Goal: Transaction & Acquisition: Purchase product/service

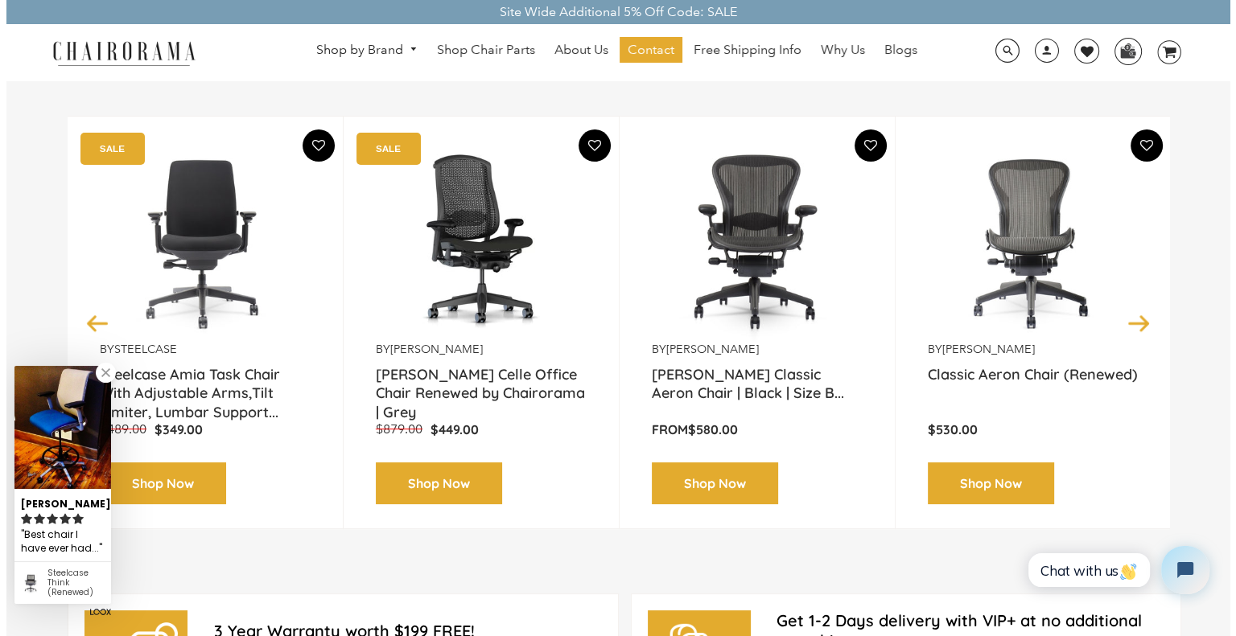
scroll to position [241, 0]
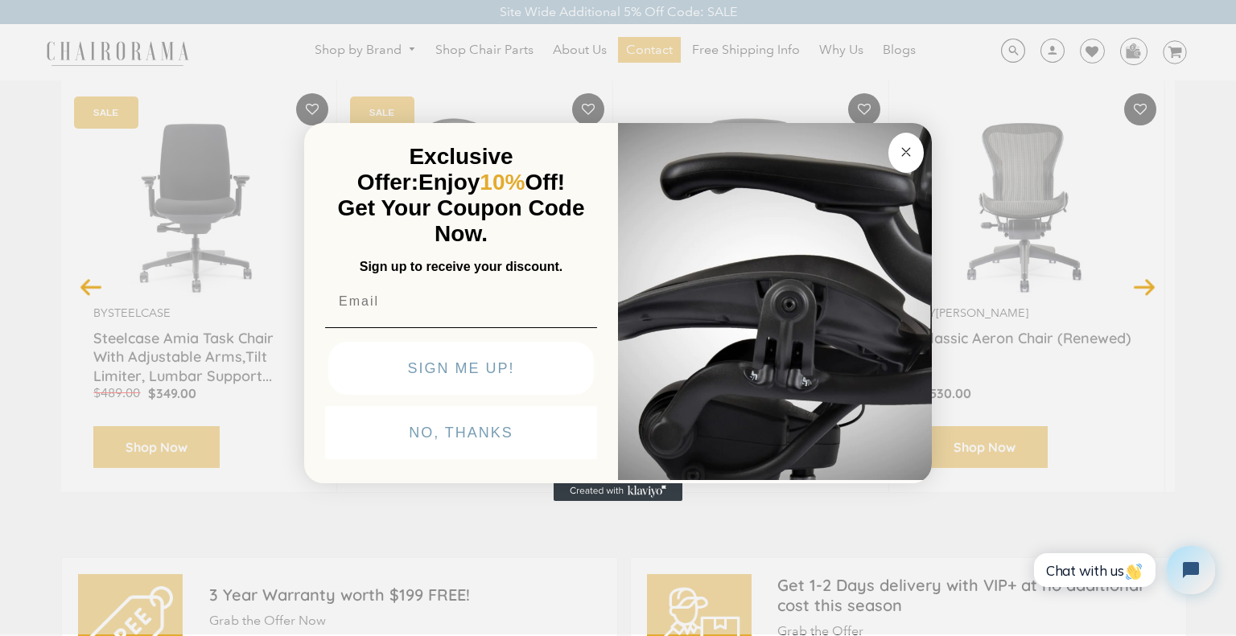
click at [909, 151] on circle "Close dialog" at bounding box center [906, 151] width 19 height 19
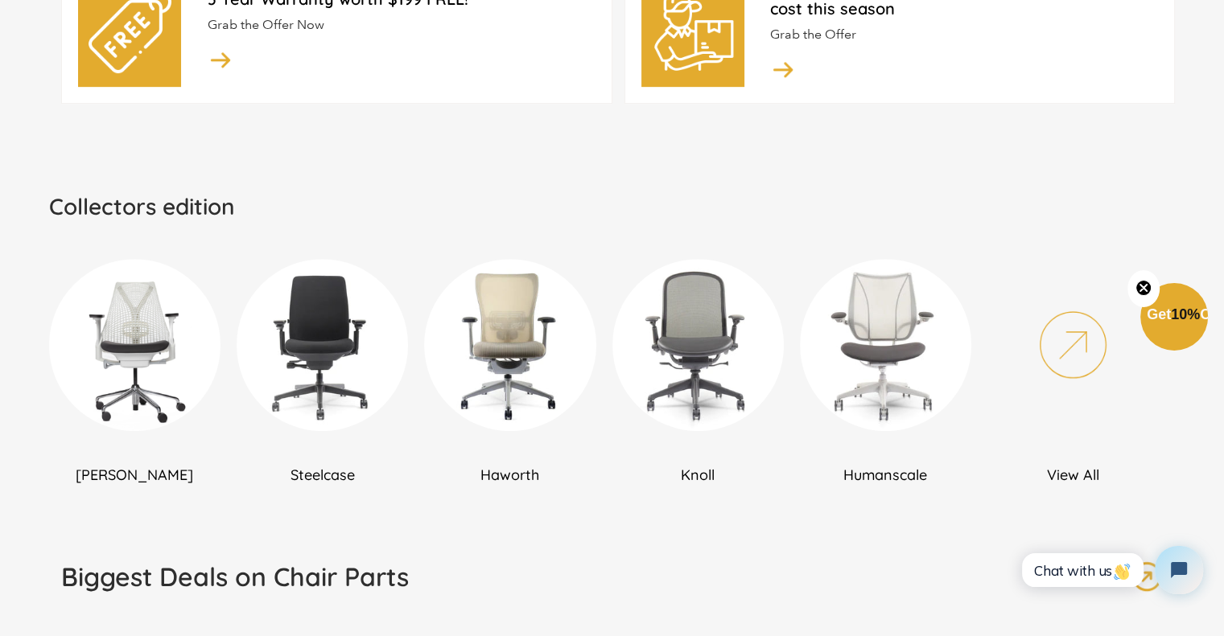
scroll to position [885, 0]
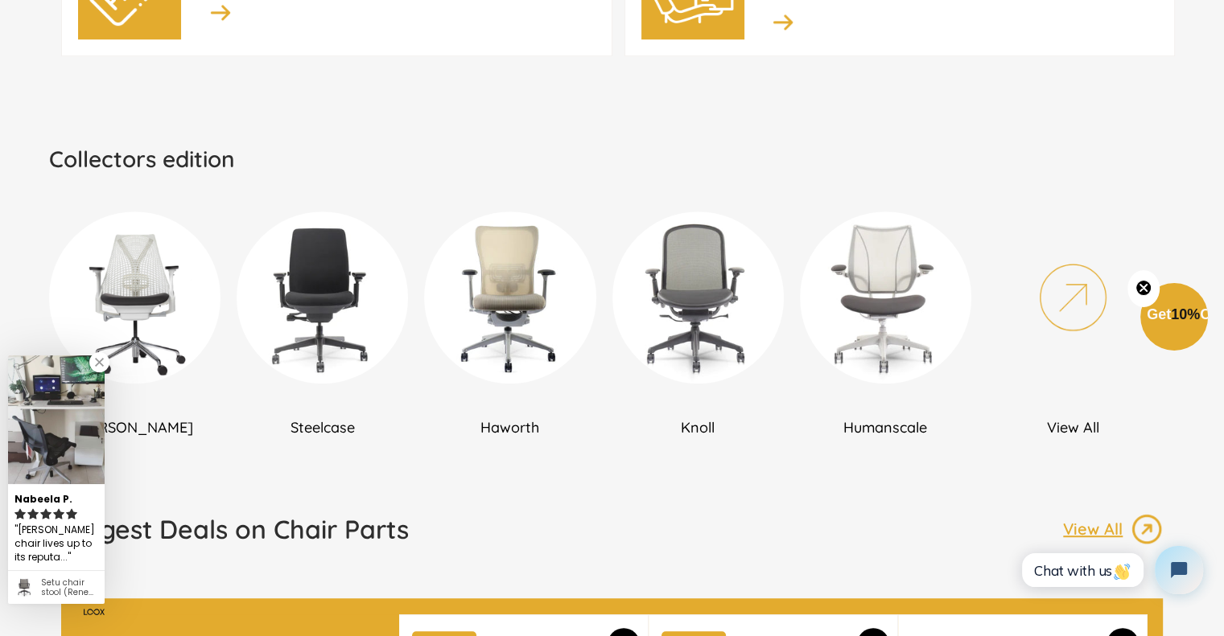
click at [95, 364] on link at bounding box center [99, 362] width 20 height 20
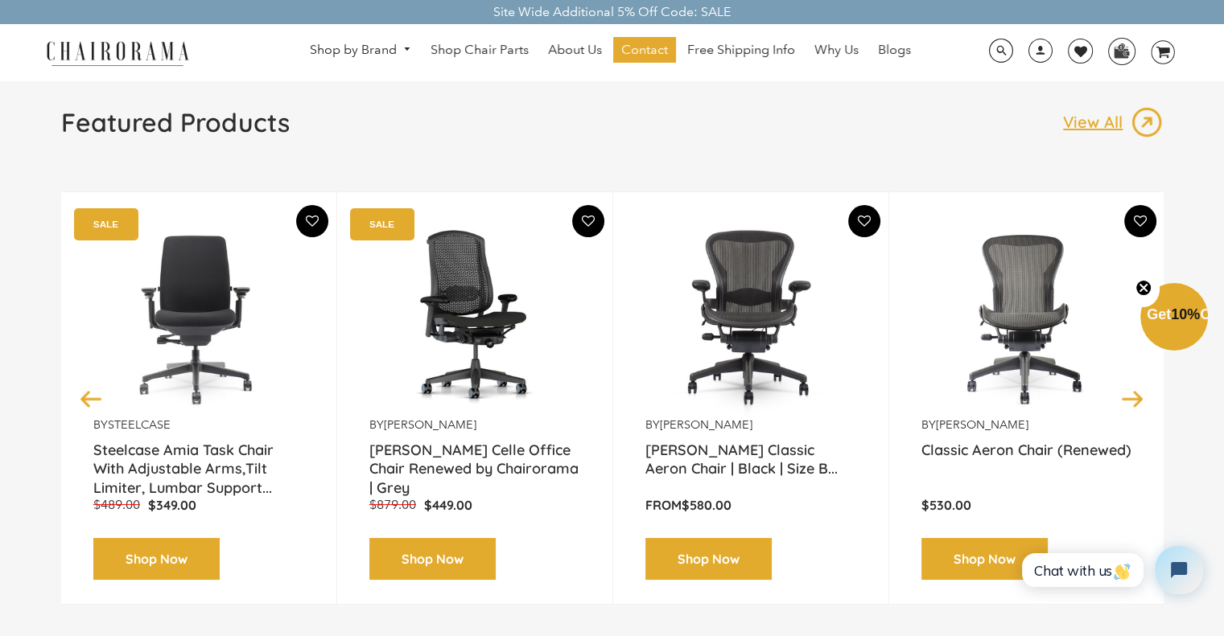
scroll to position [161, 0]
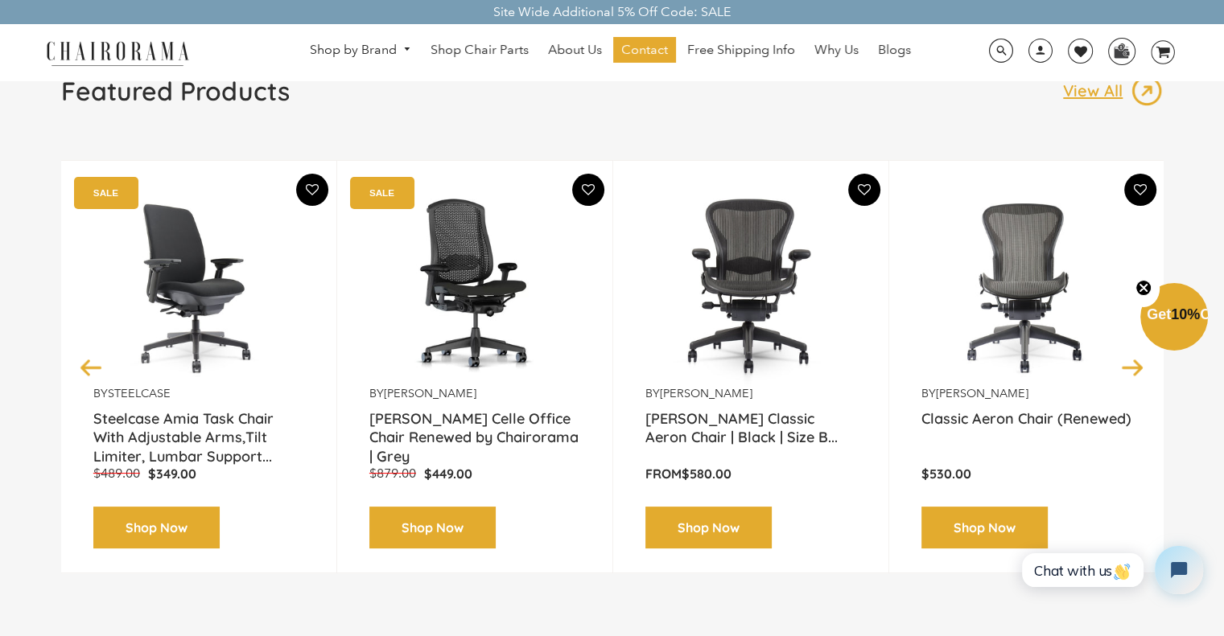
click at [174, 294] on img at bounding box center [198, 285] width 211 height 201
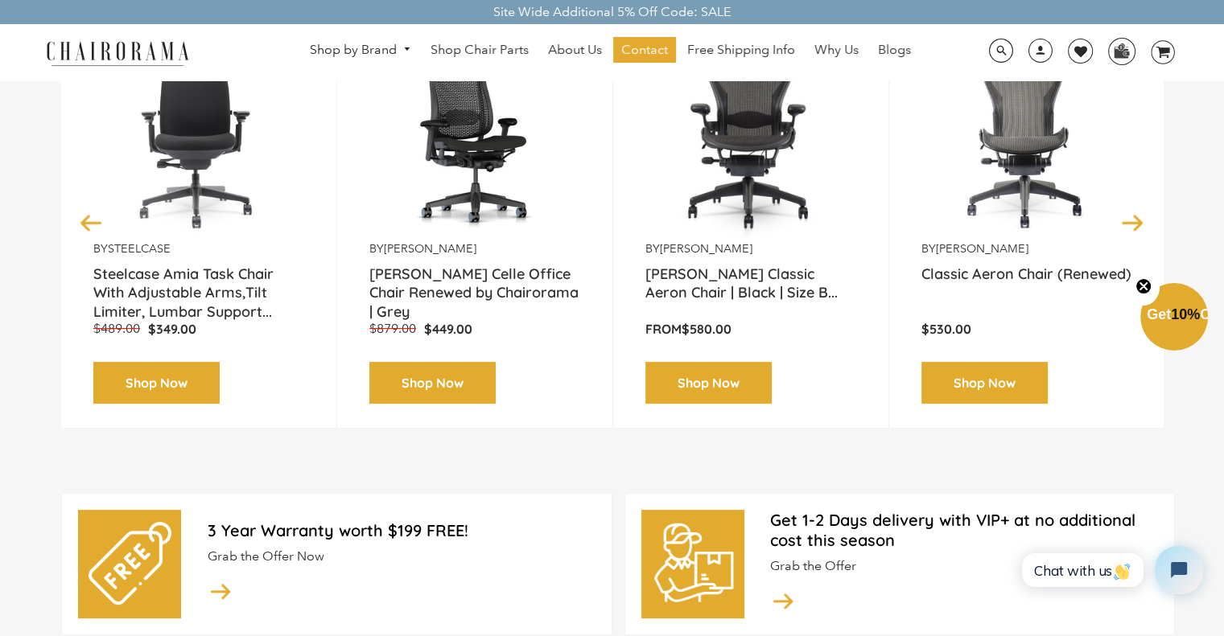
scroll to position [161, 0]
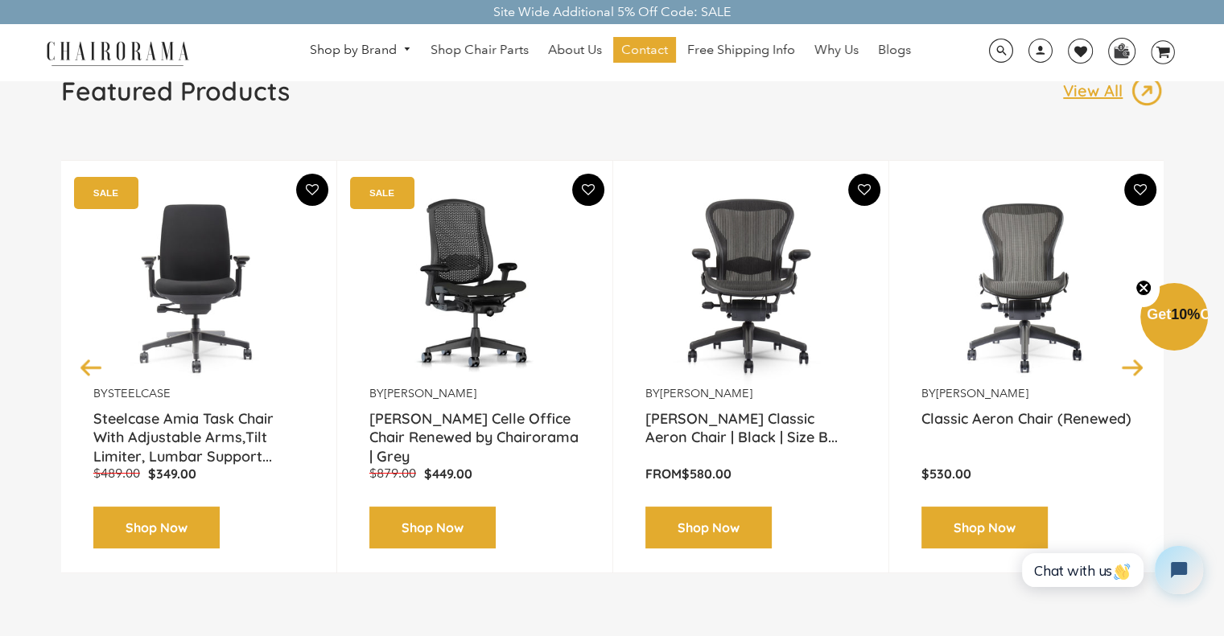
click at [1137, 365] on button "Next" at bounding box center [1132, 367] width 28 height 28
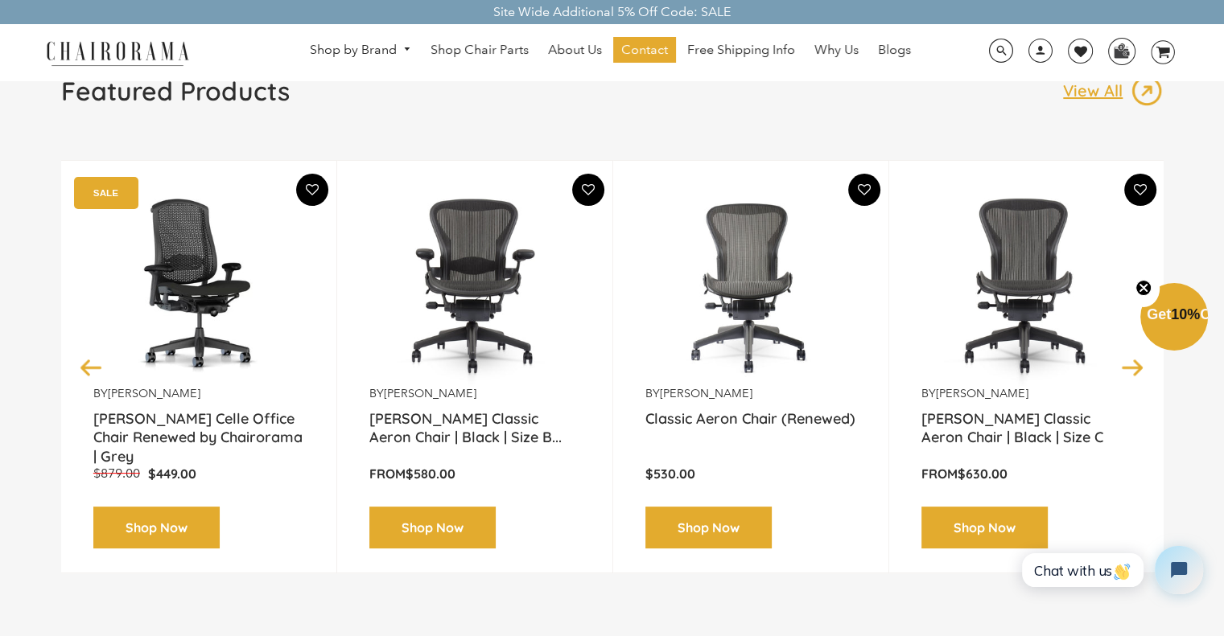
click at [1124, 372] on button "Next" at bounding box center [1132, 367] width 28 height 28
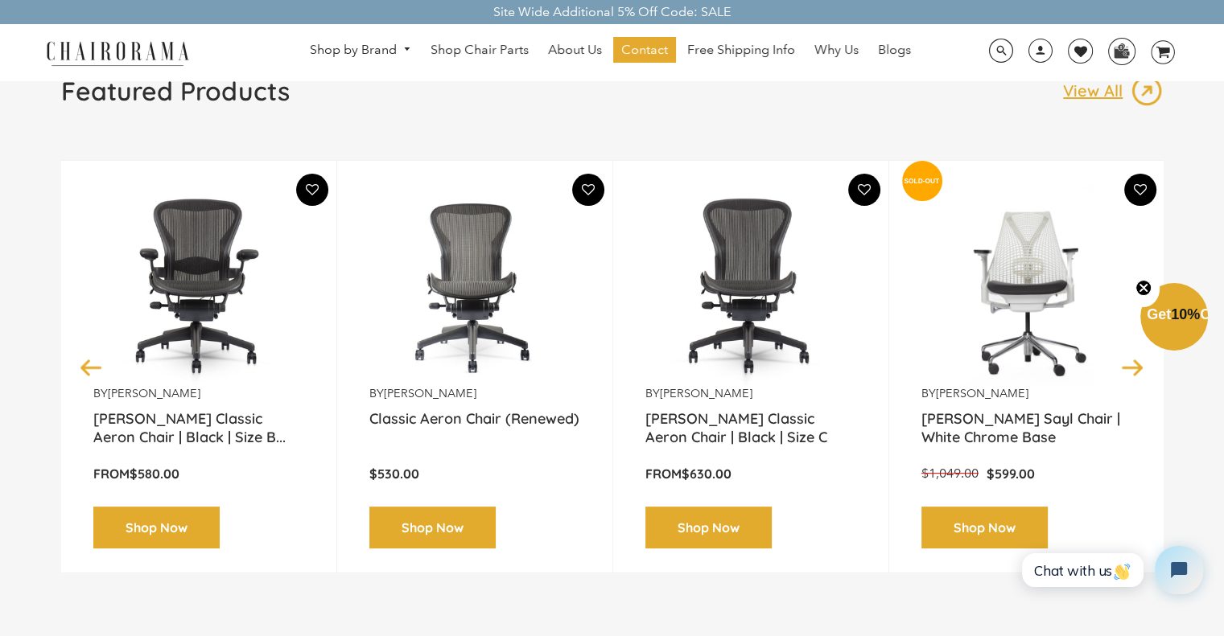
click at [1124, 372] on button "Next" at bounding box center [1132, 367] width 28 height 28
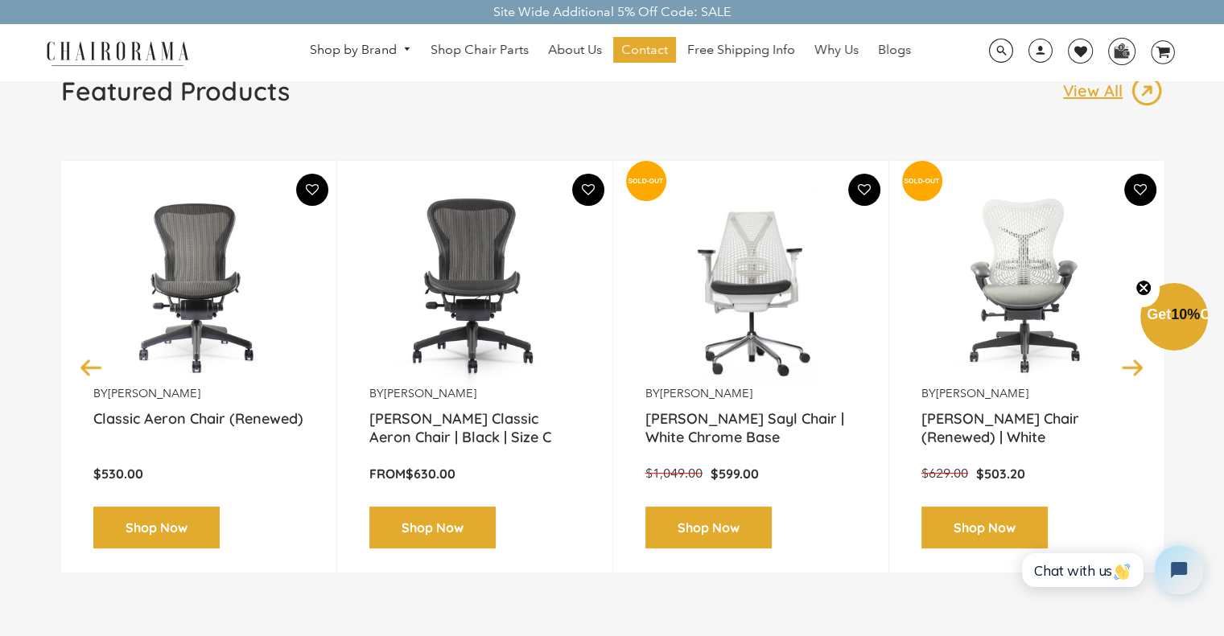
click at [1124, 372] on button "Next" at bounding box center [1132, 367] width 28 height 28
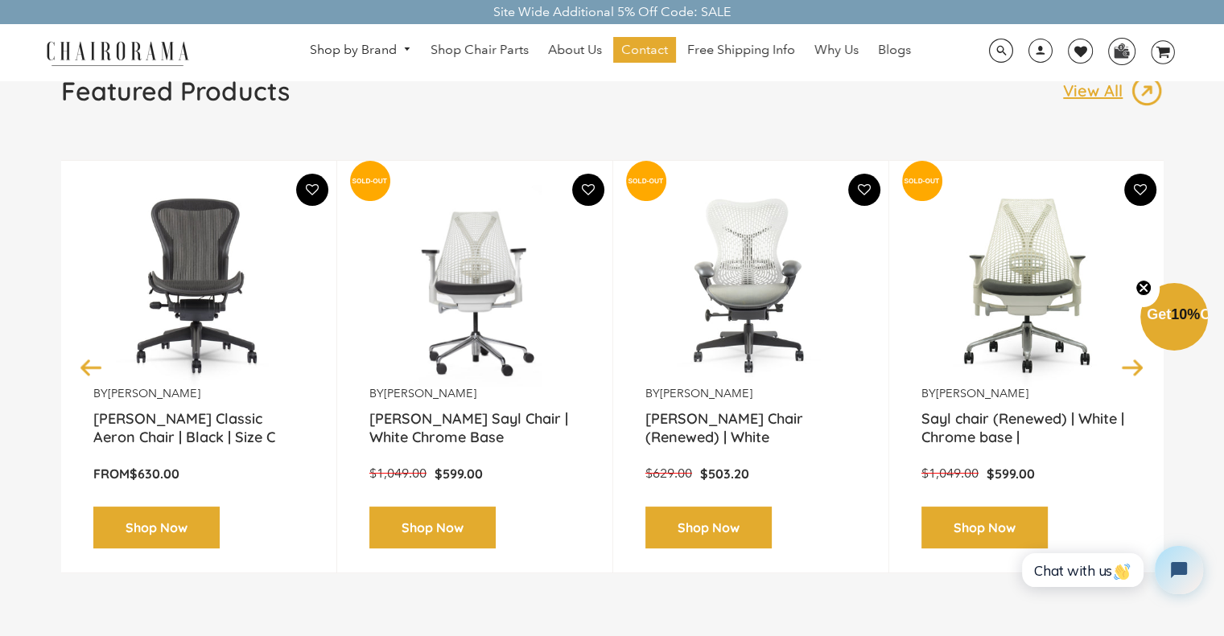
click at [1124, 372] on button "Next" at bounding box center [1132, 367] width 28 height 28
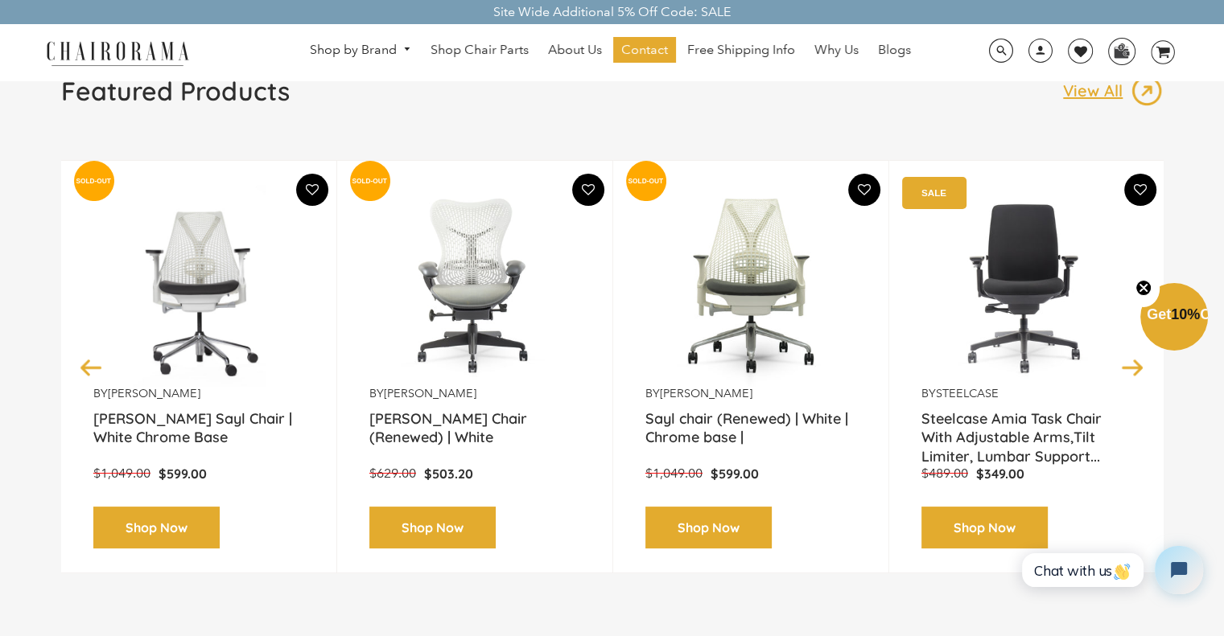
click at [1124, 372] on button "Next" at bounding box center [1132, 367] width 28 height 28
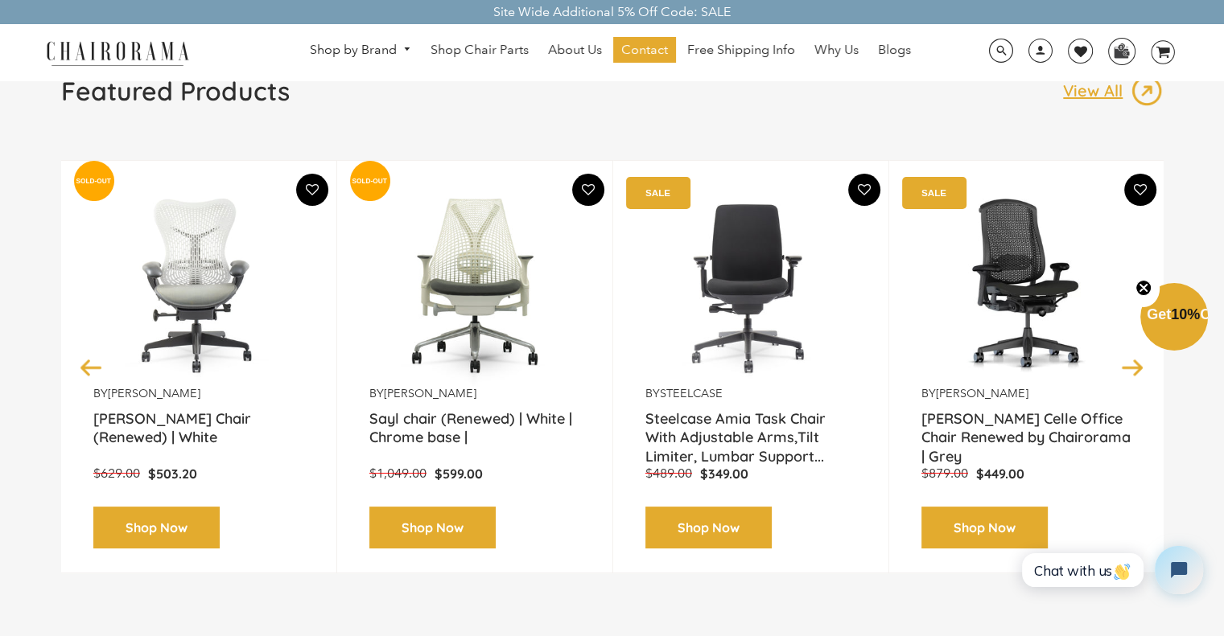
click at [1124, 372] on button "Next" at bounding box center [1132, 367] width 28 height 28
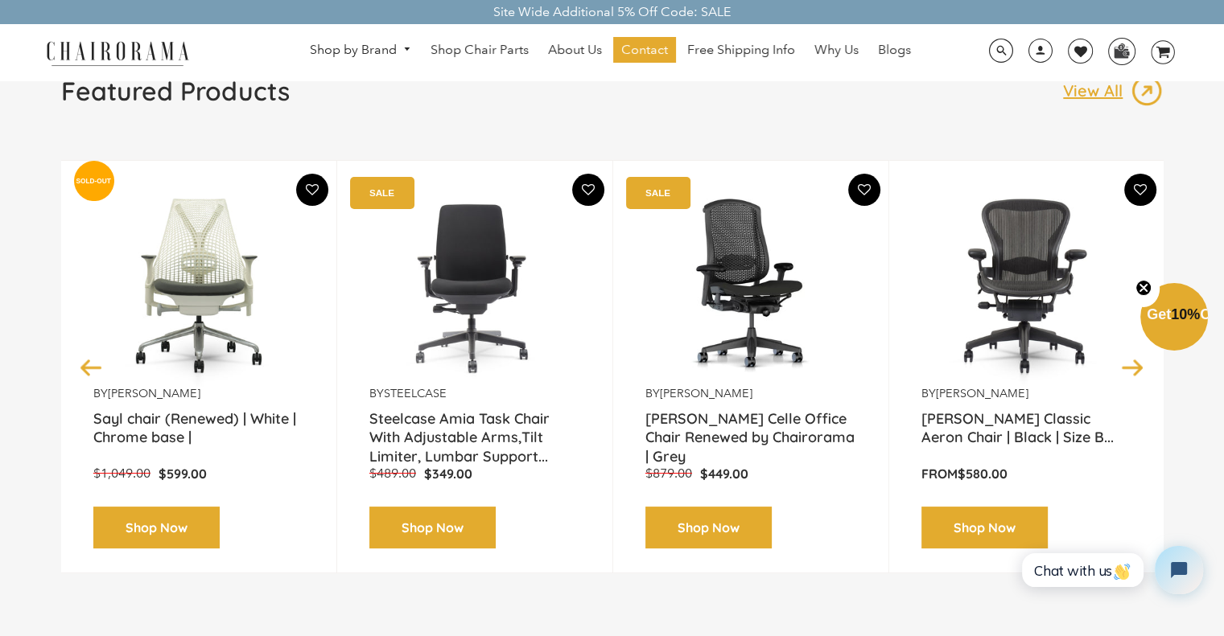
click at [1124, 372] on button "Next" at bounding box center [1132, 367] width 28 height 28
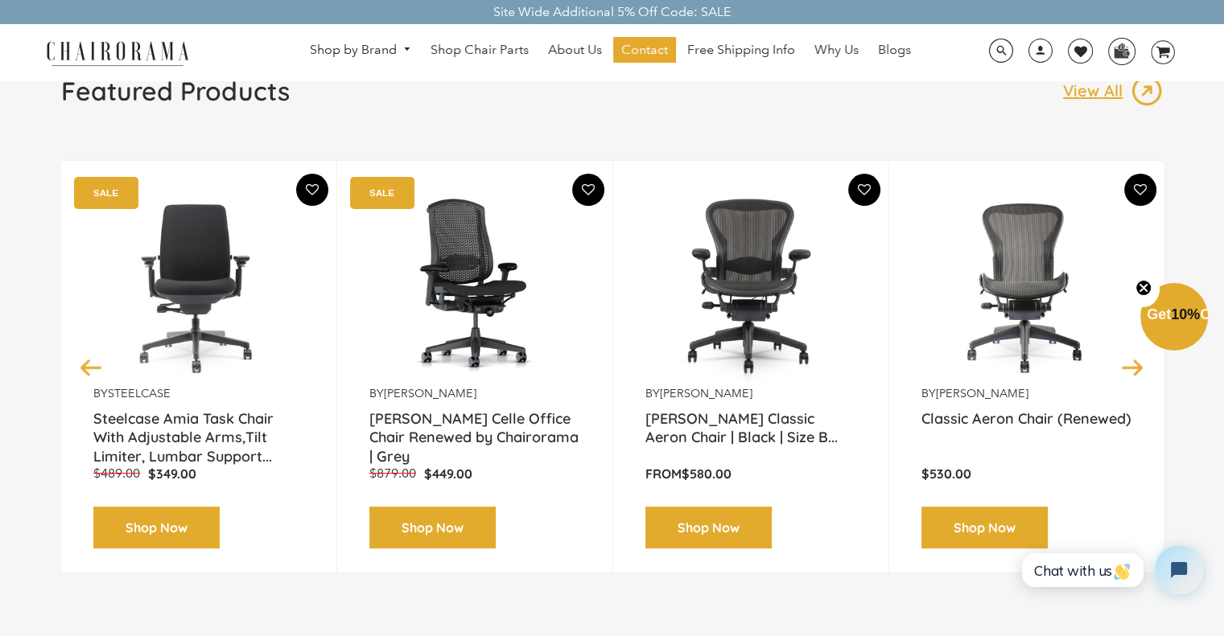
click at [1124, 372] on button "Next" at bounding box center [1132, 367] width 28 height 28
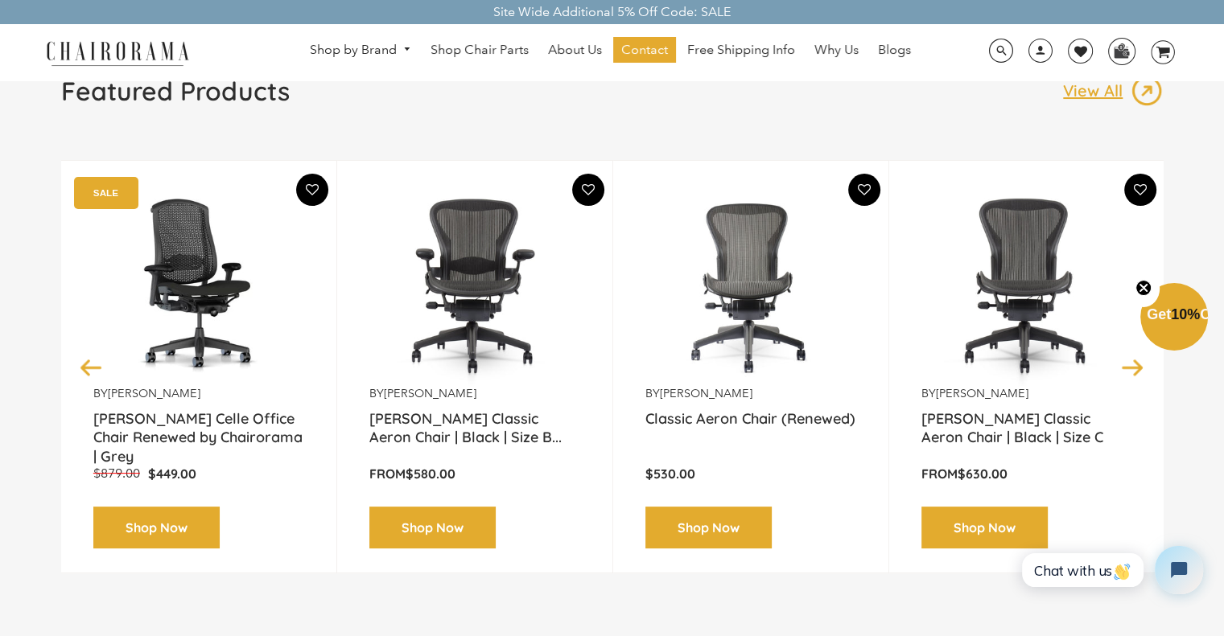
click at [1124, 372] on button "Next" at bounding box center [1132, 367] width 28 height 28
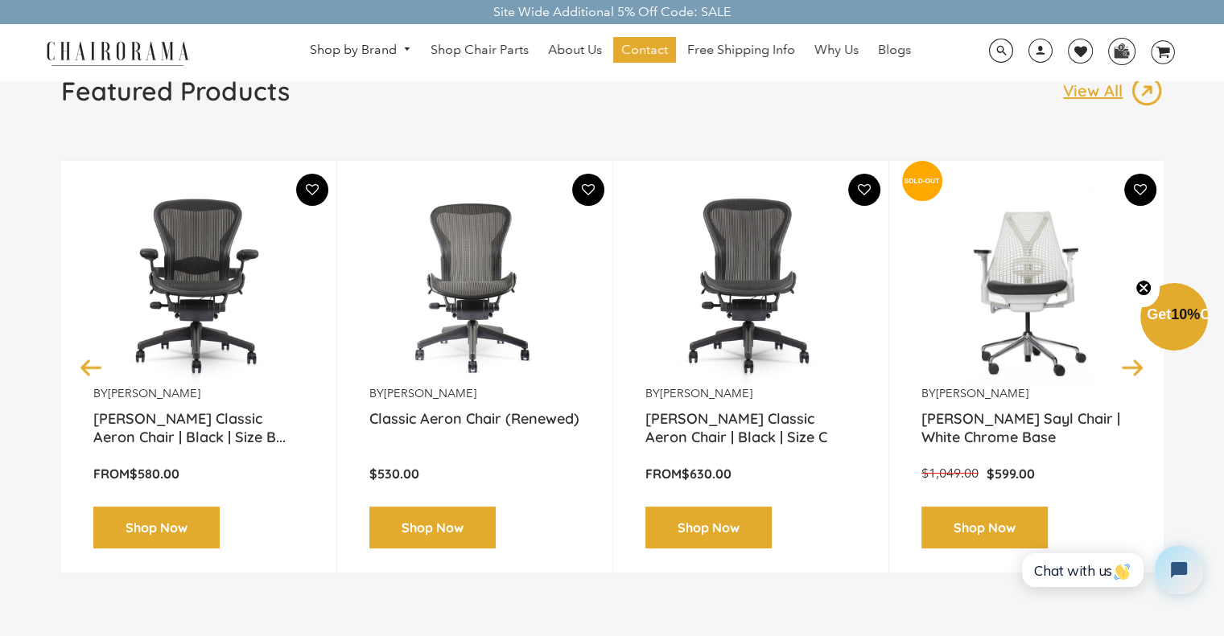
click at [1124, 372] on button "Next" at bounding box center [1132, 367] width 28 height 28
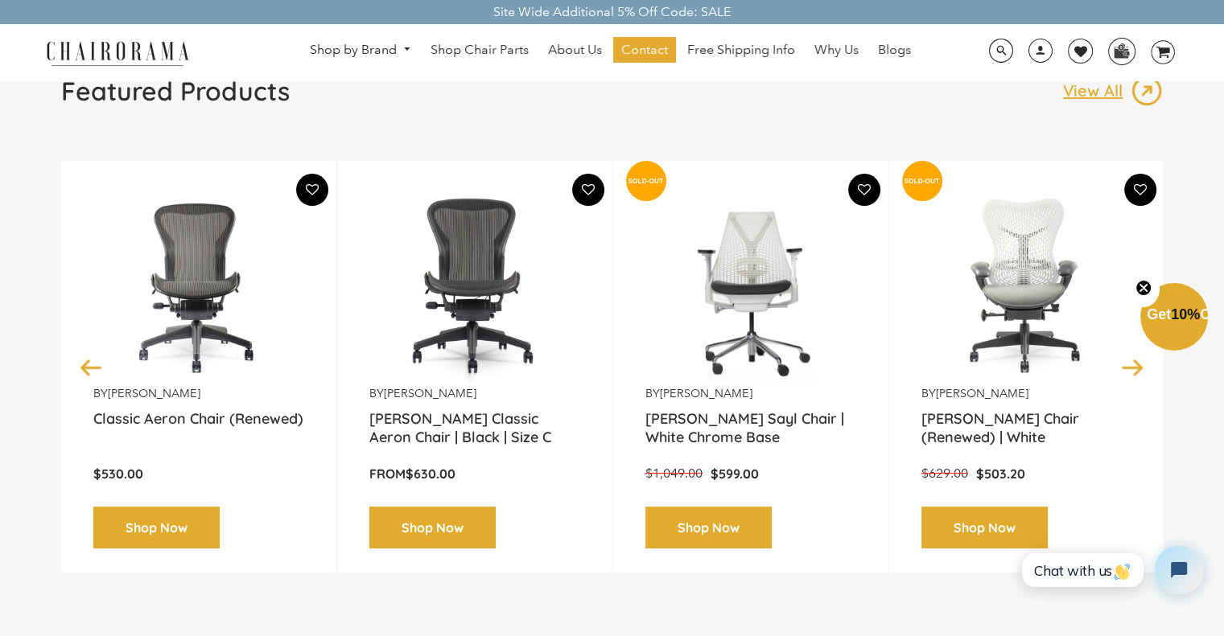
click at [1124, 372] on button "Next" at bounding box center [1132, 367] width 28 height 28
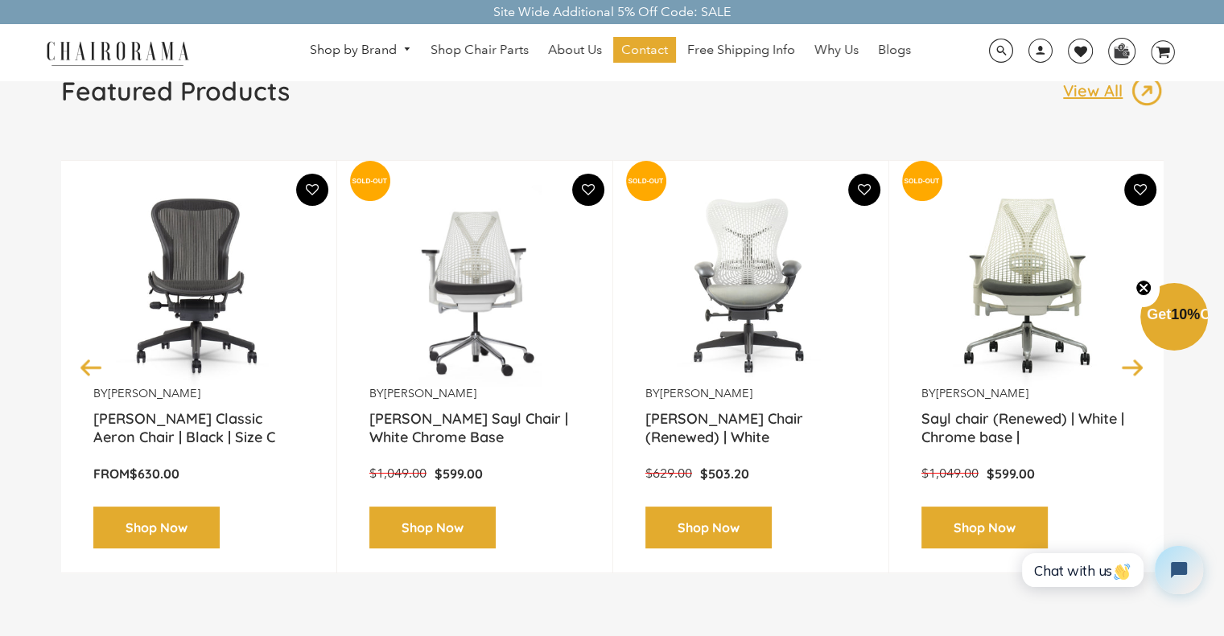
click at [1124, 372] on button "Next" at bounding box center [1132, 367] width 28 height 28
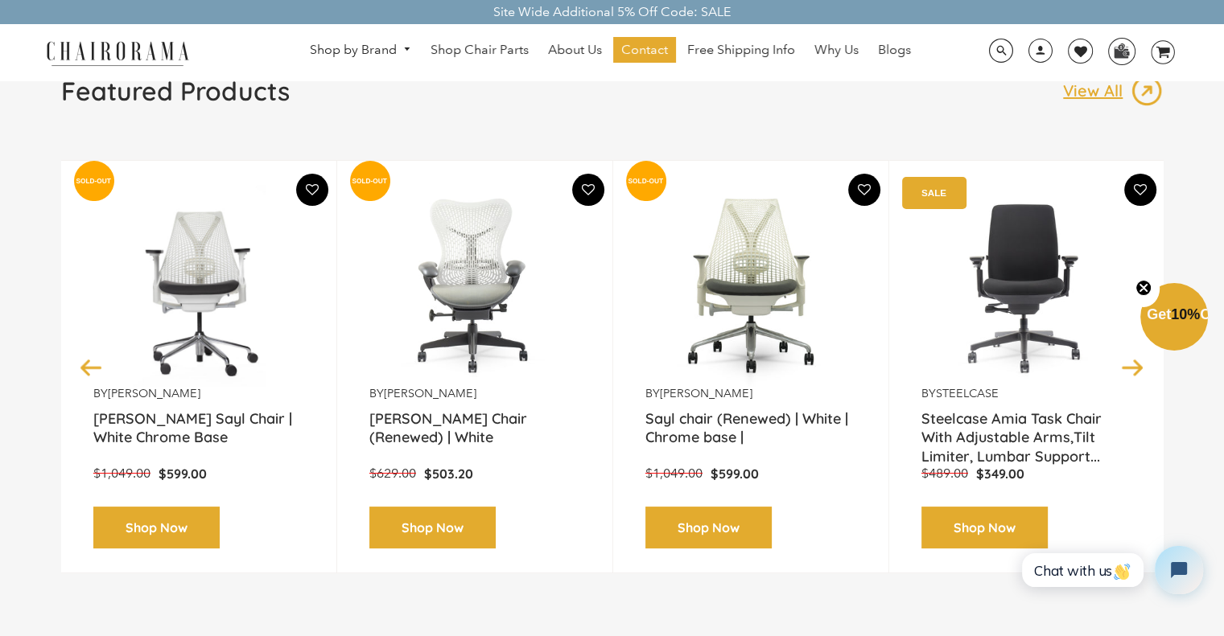
click at [1124, 372] on button "Next" at bounding box center [1132, 367] width 28 height 28
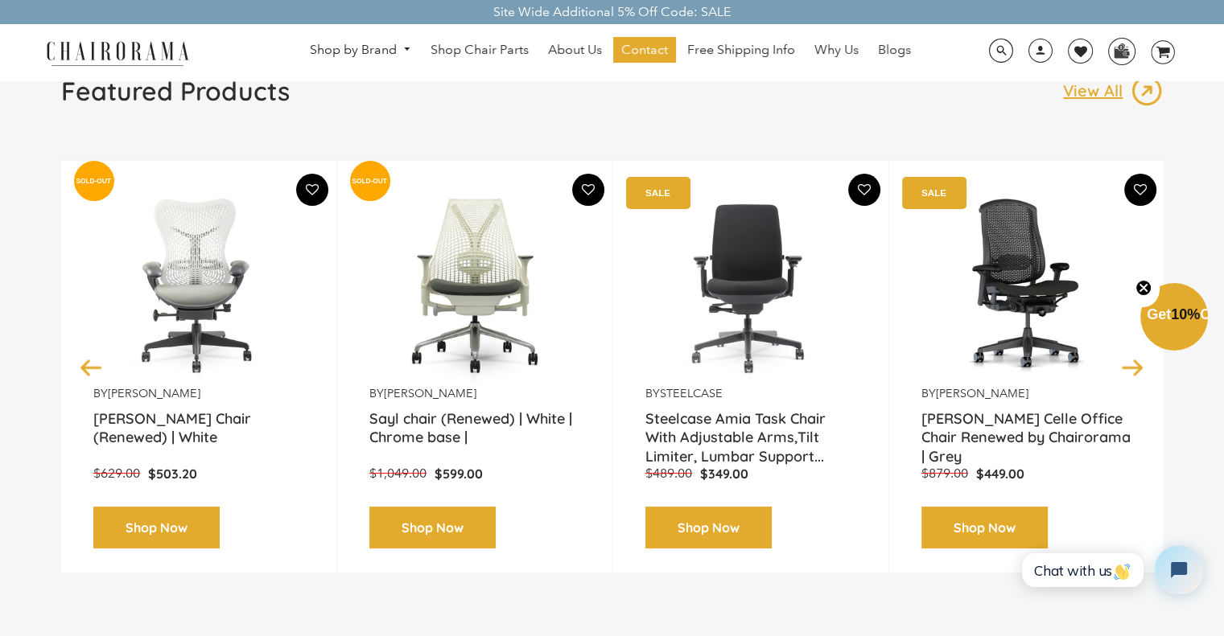
click at [1124, 372] on button "Next" at bounding box center [1132, 367] width 28 height 28
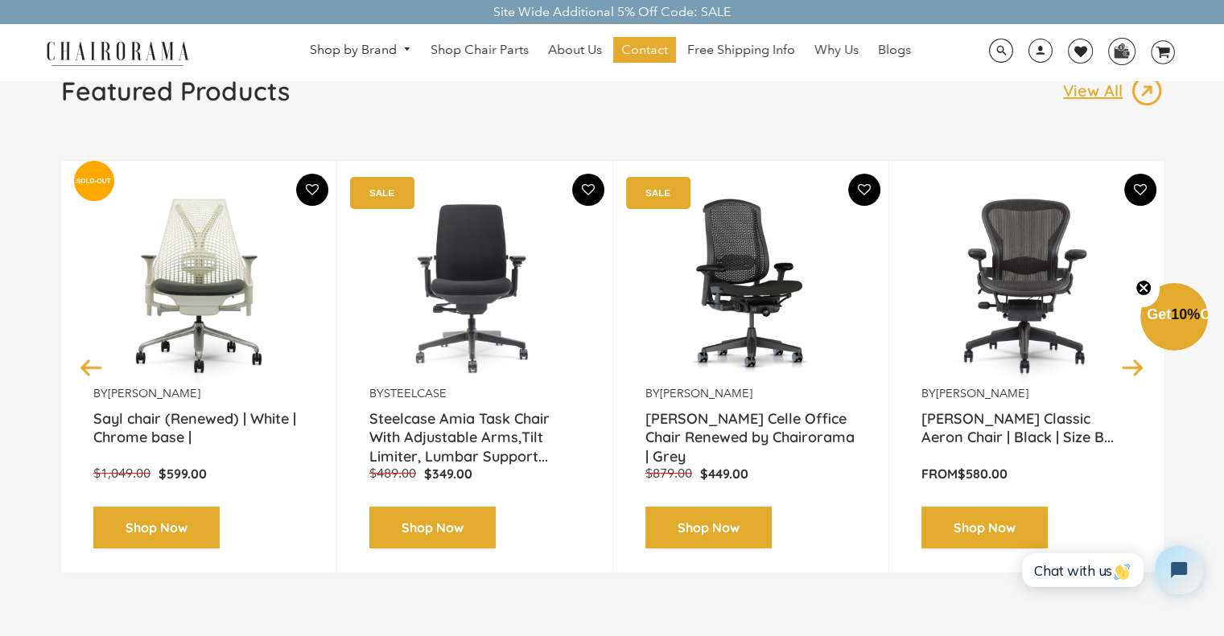
click at [1124, 372] on button "Next" at bounding box center [1132, 367] width 28 height 28
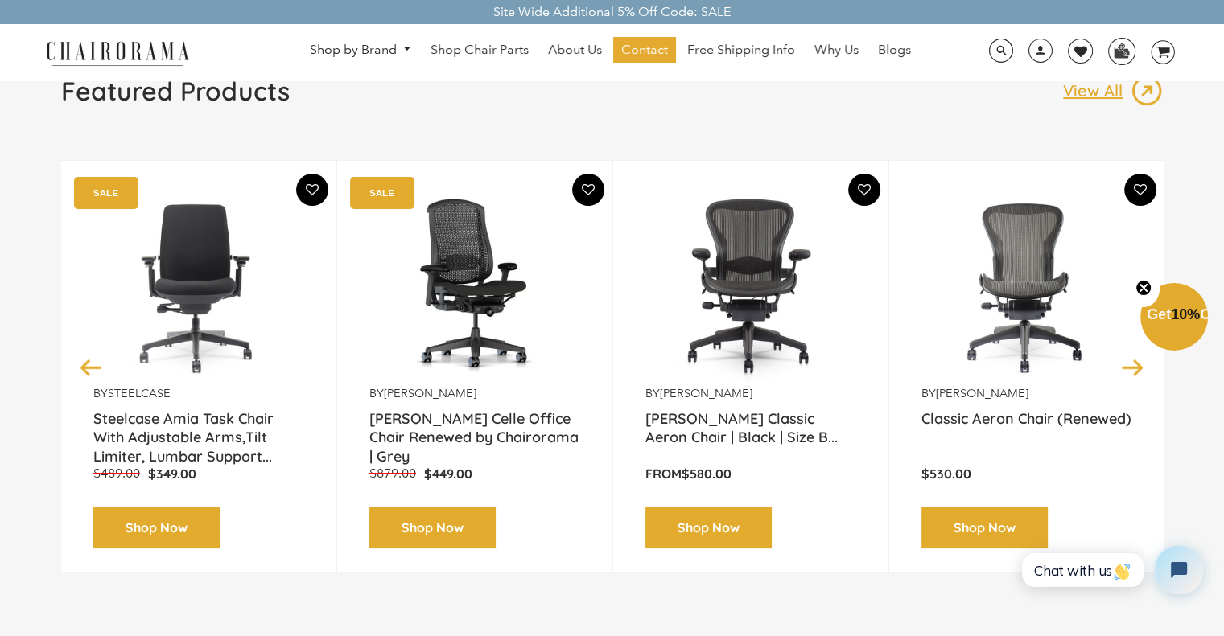
click at [1124, 372] on button "Next" at bounding box center [1132, 367] width 28 height 28
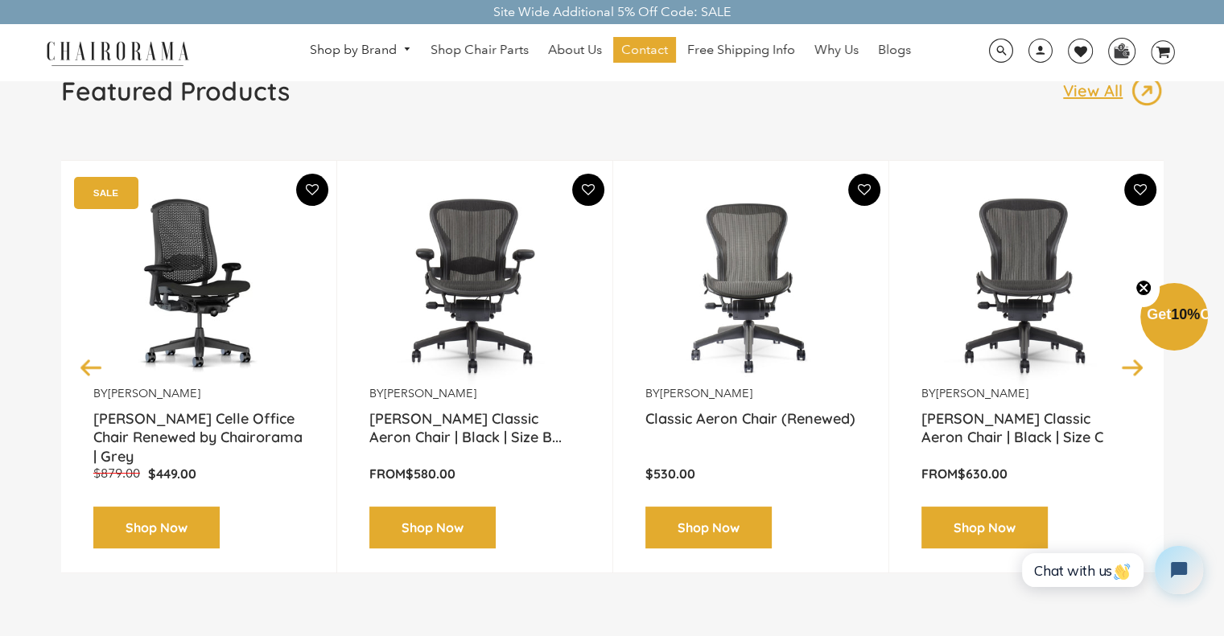
click at [1124, 372] on button "Next" at bounding box center [1132, 367] width 28 height 28
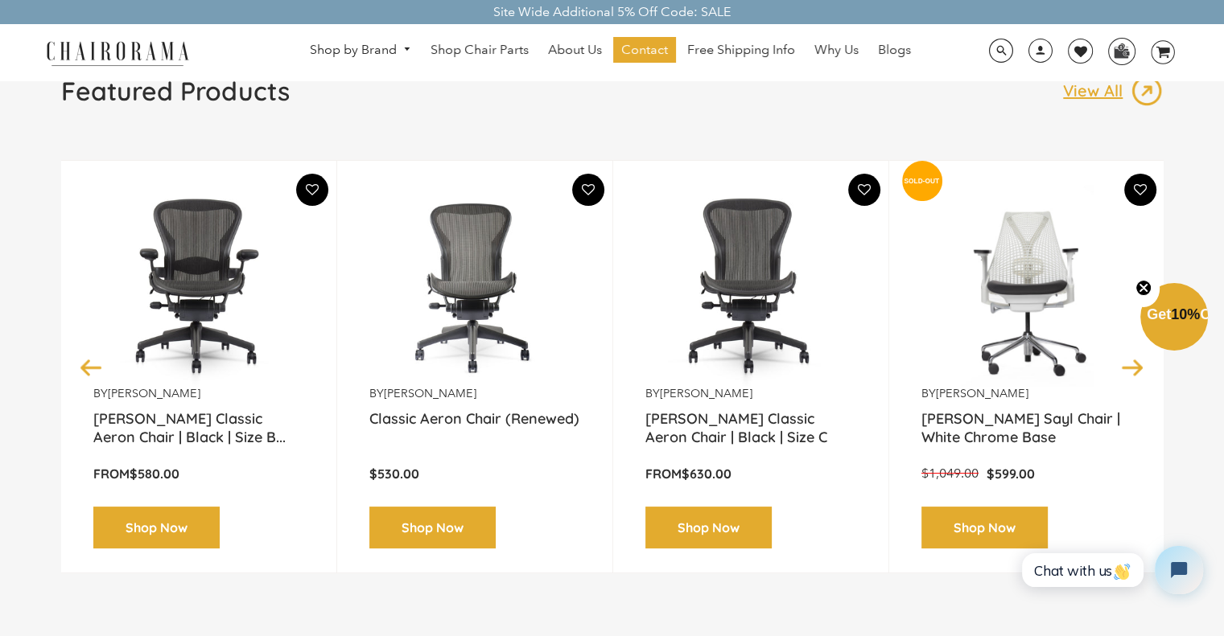
click at [1124, 372] on button "Next" at bounding box center [1132, 367] width 28 height 28
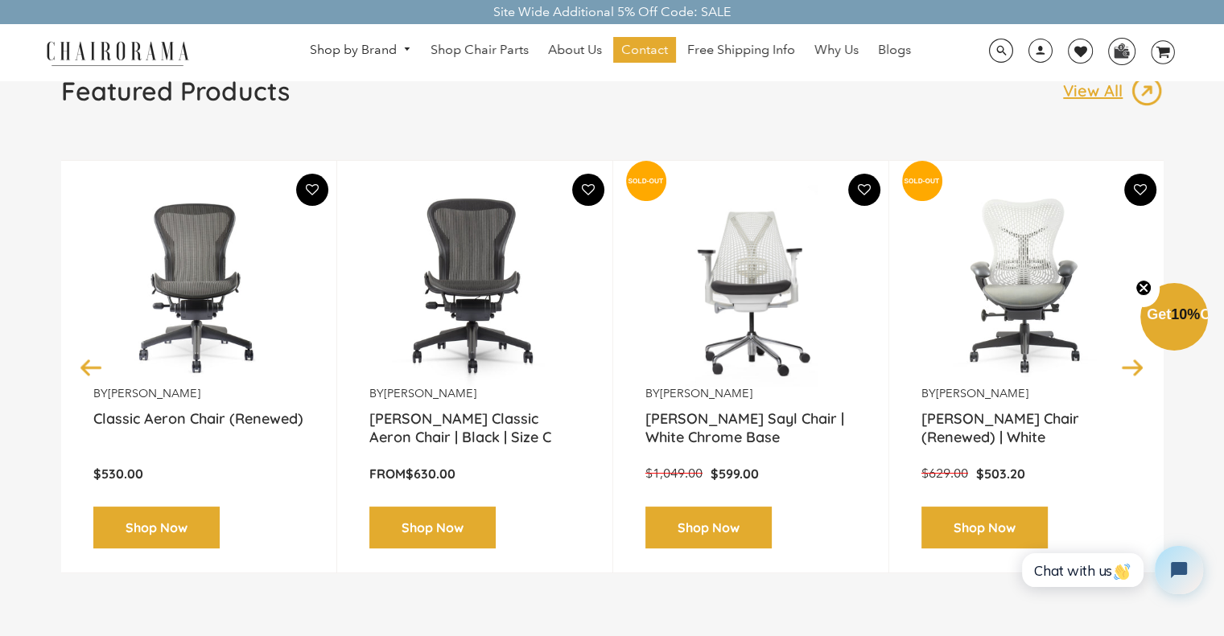
click at [1124, 372] on button "Next" at bounding box center [1132, 367] width 28 height 28
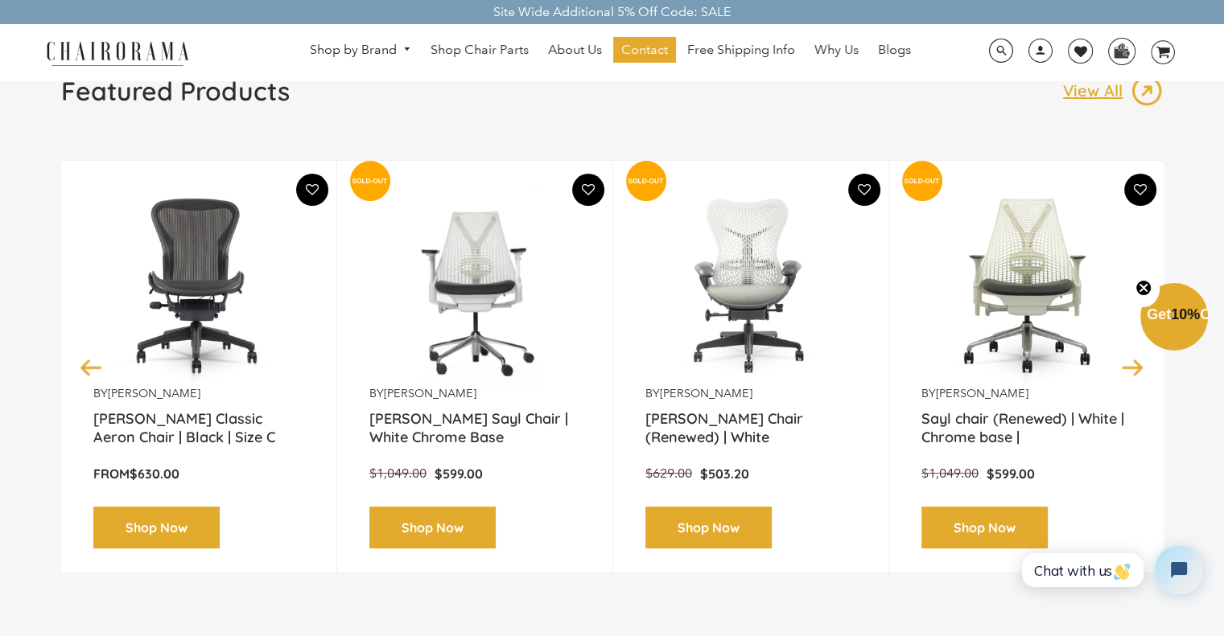
click at [1124, 372] on button "Next" at bounding box center [1132, 367] width 28 height 28
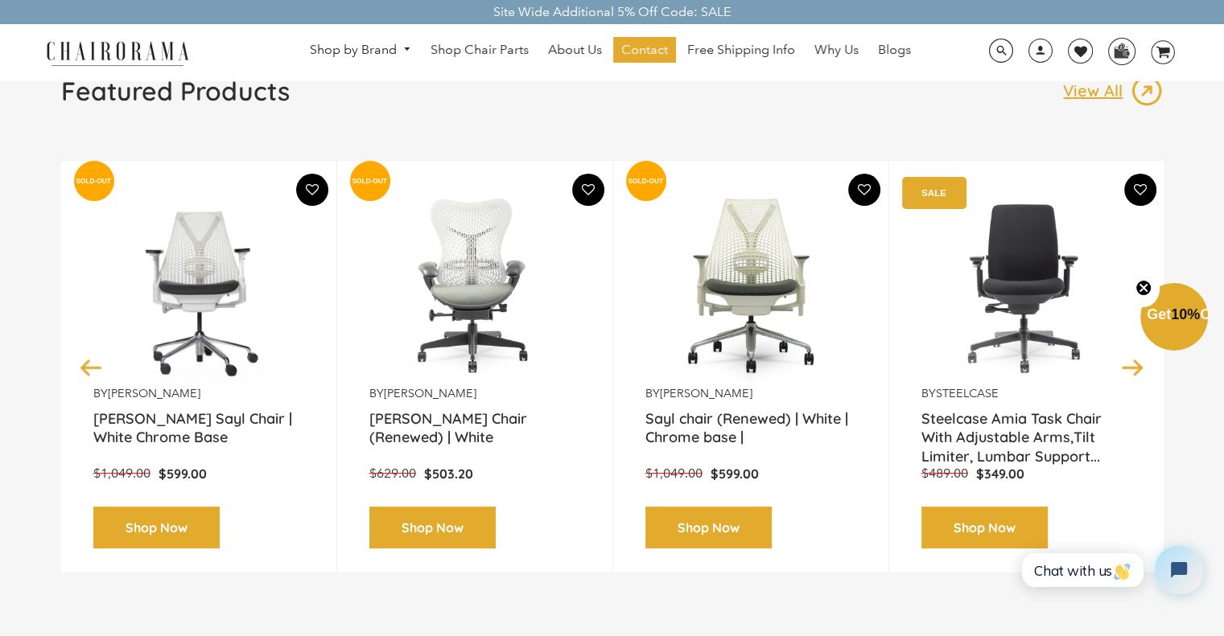
click at [1124, 372] on button "Next" at bounding box center [1132, 367] width 28 height 28
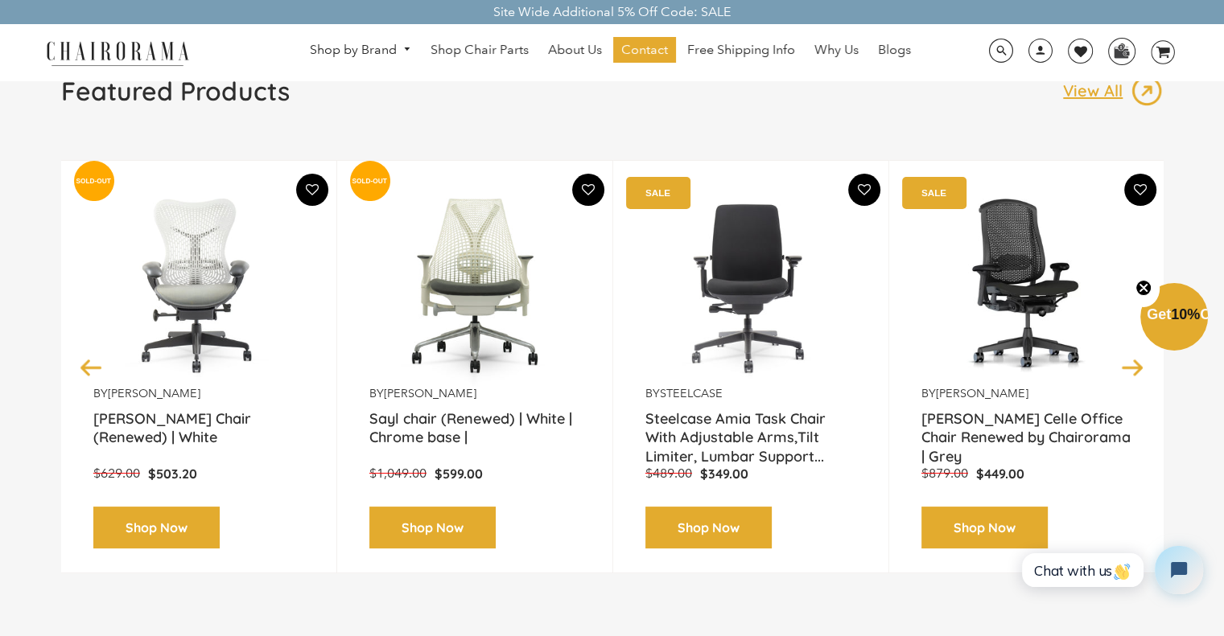
click at [1124, 372] on button "Next" at bounding box center [1132, 367] width 28 height 28
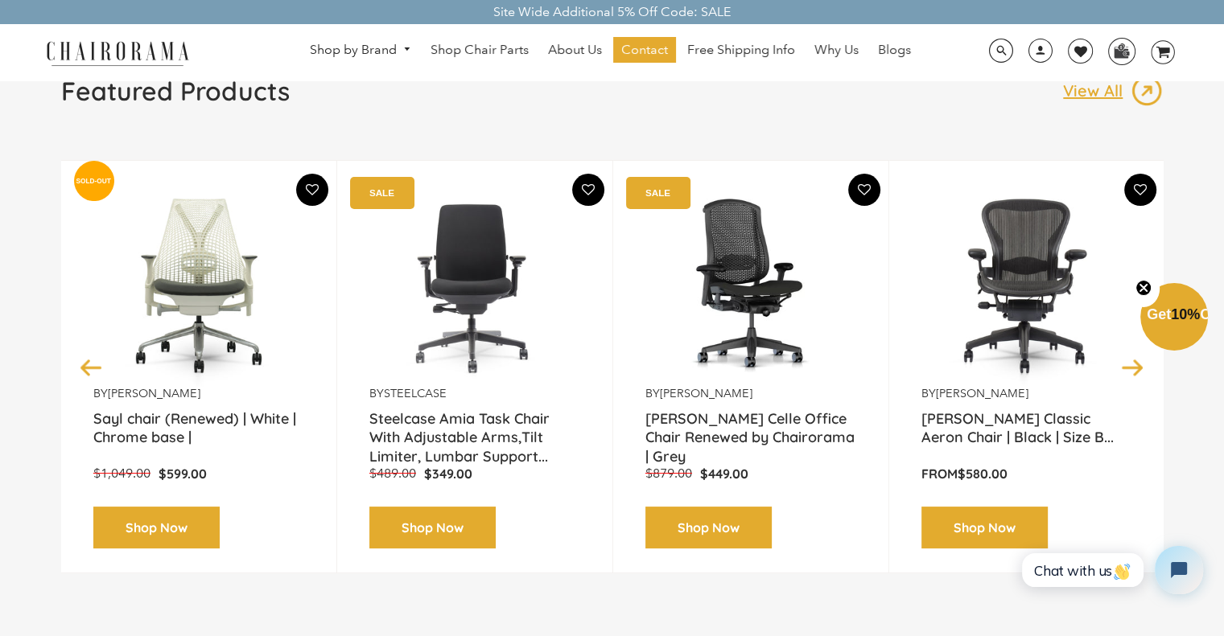
click at [1124, 372] on button "Next" at bounding box center [1132, 367] width 28 height 28
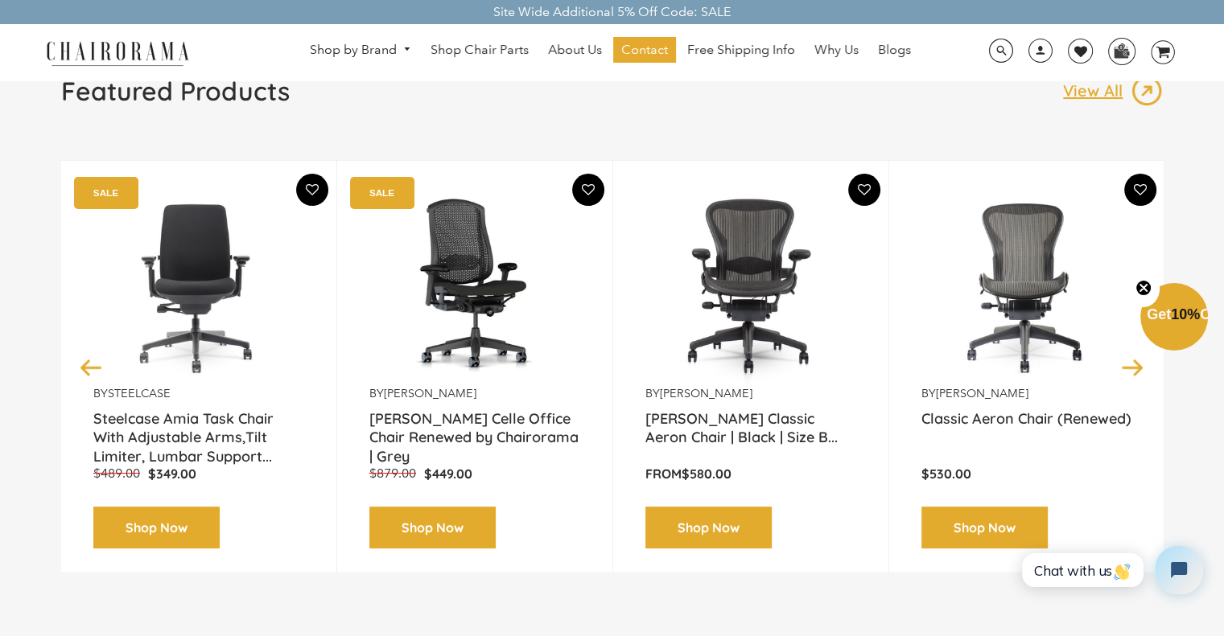
click at [1124, 372] on button "Next" at bounding box center [1132, 367] width 28 height 28
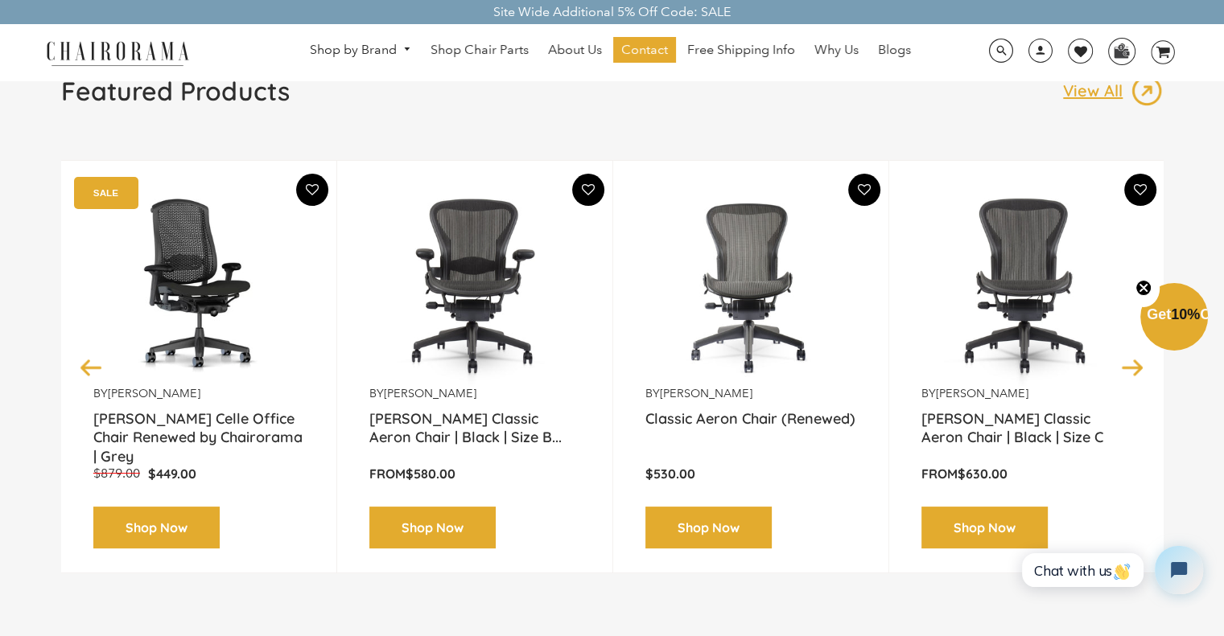
click at [1136, 362] on button "Next" at bounding box center [1132, 367] width 28 height 28
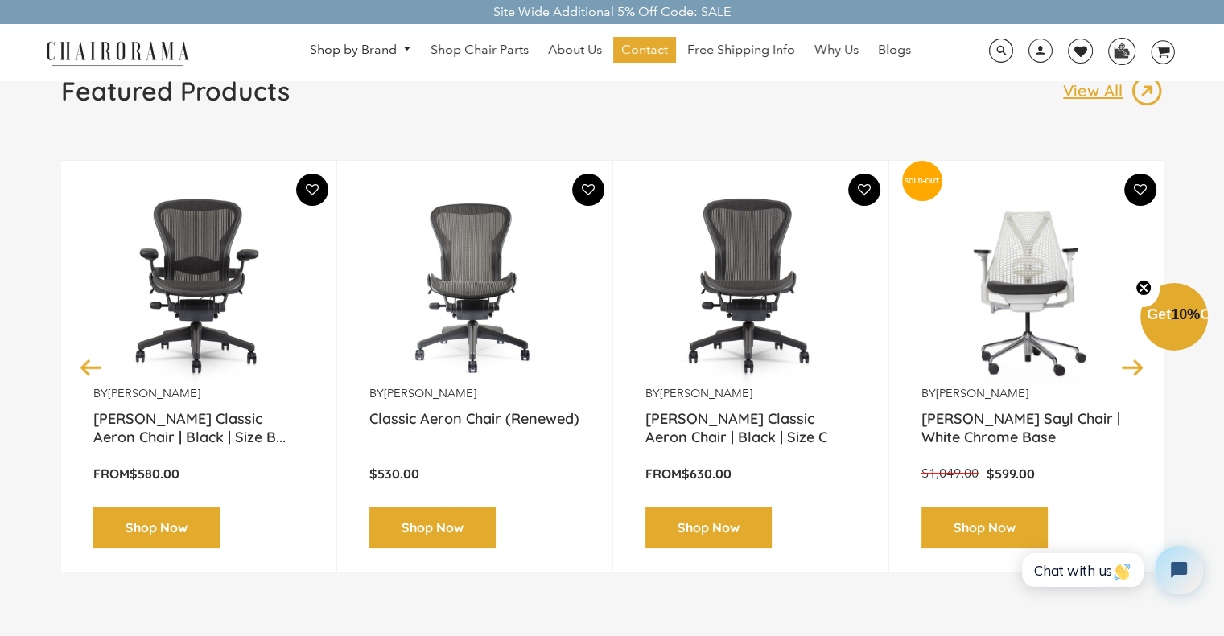
click at [1130, 366] on button "Next" at bounding box center [1132, 367] width 28 height 28
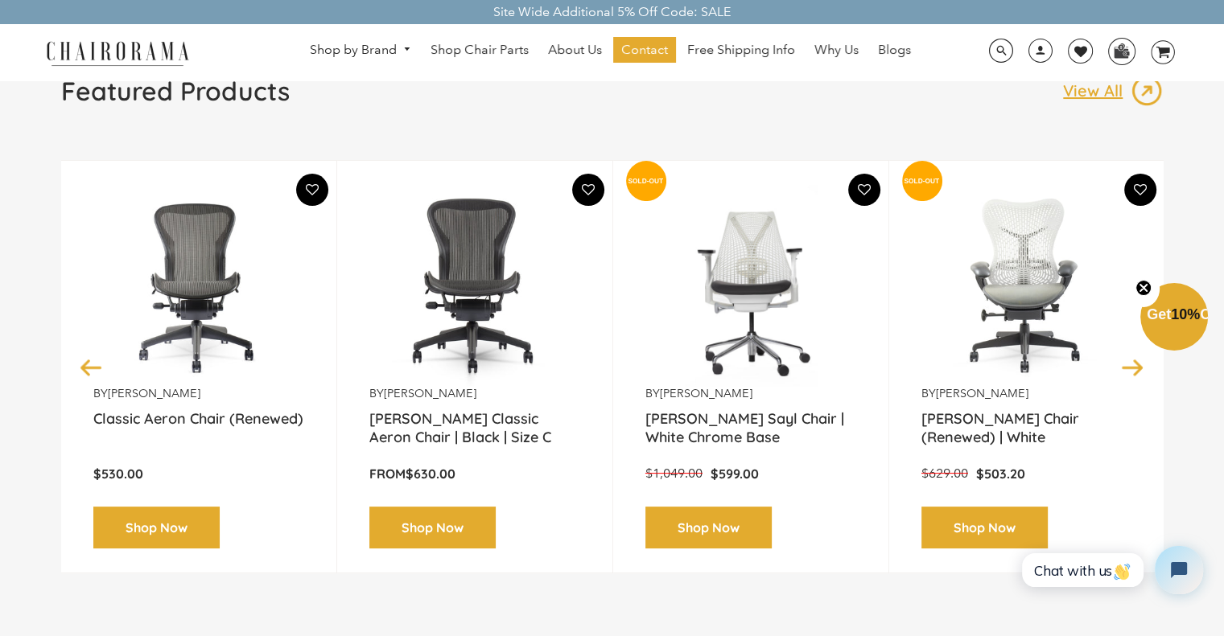
click at [1134, 369] on button "Next" at bounding box center [1132, 367] width 28 height 28
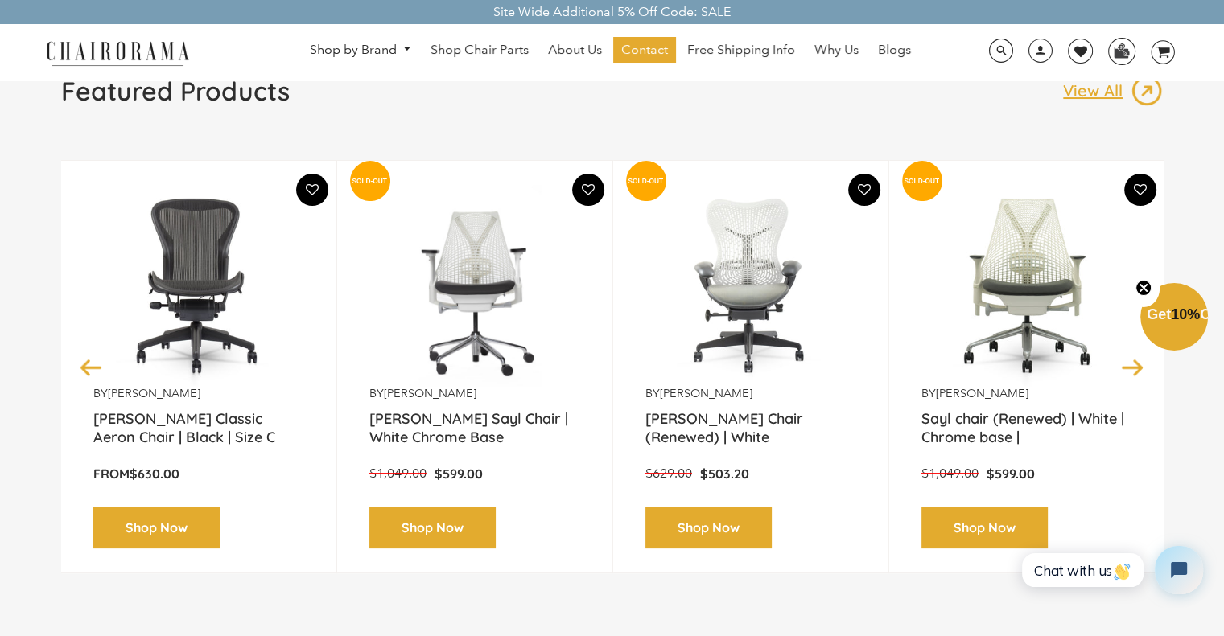
click at [1134, 369] on button "Next" at bounding box center [1132, 367] width 28 height 28
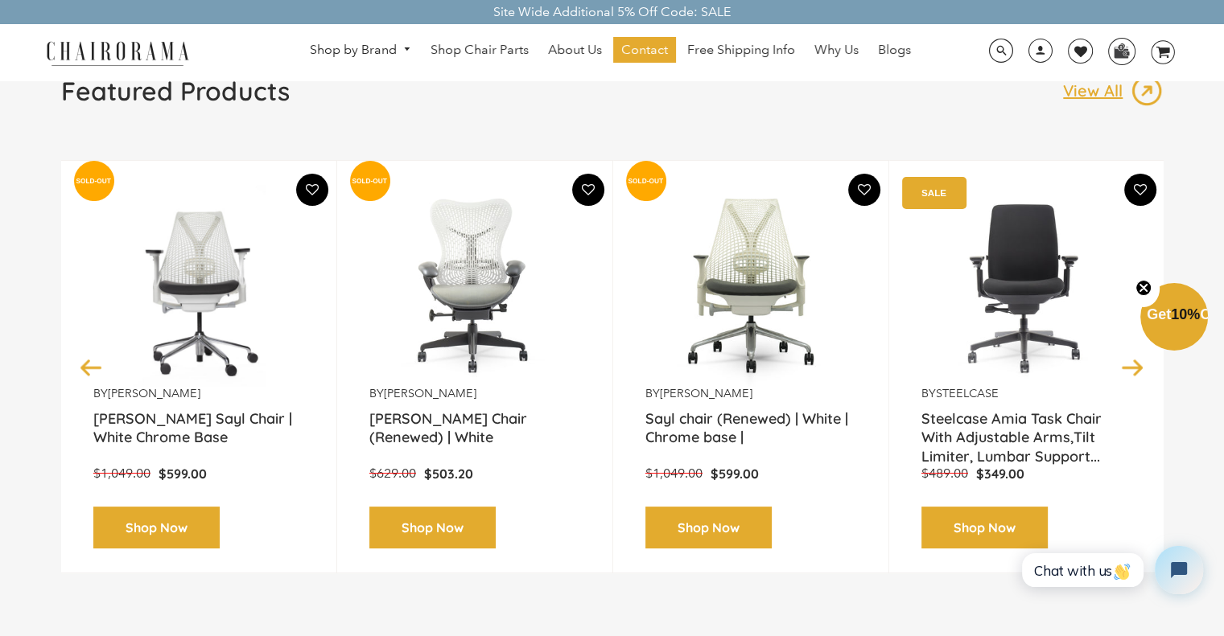
click at [1134, 369] on button "Next" at bounding box center [1132, 367] width 28 height 28
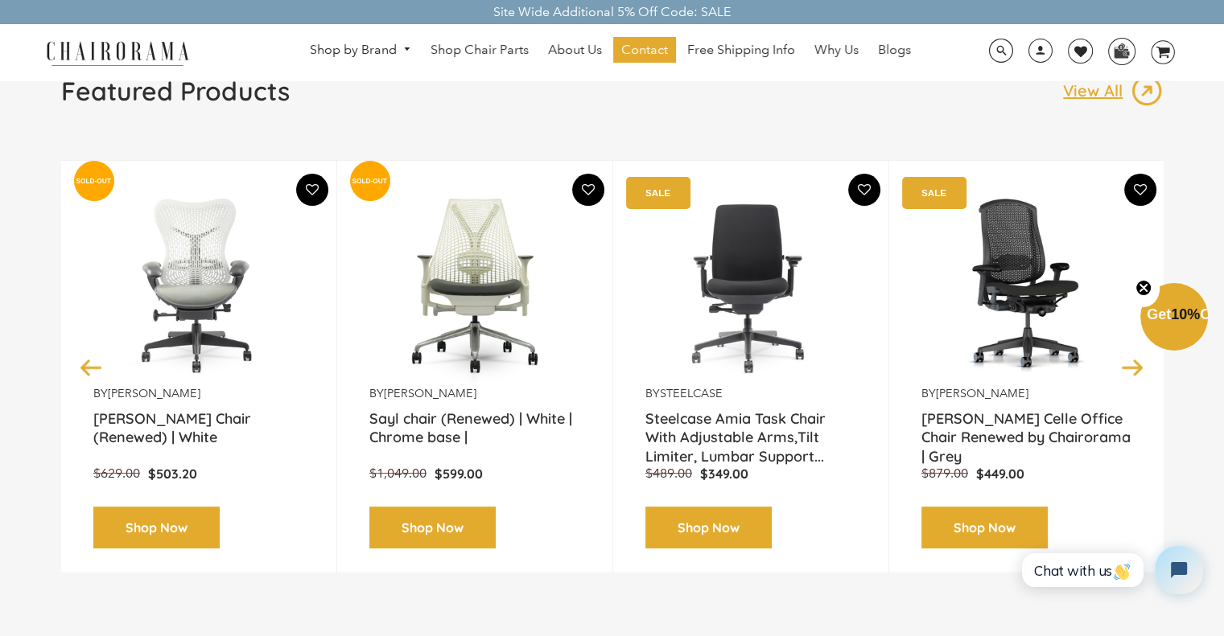
click at [1134, 369] on button "Next" at bounding box center [1132, 367] width 28 height 28
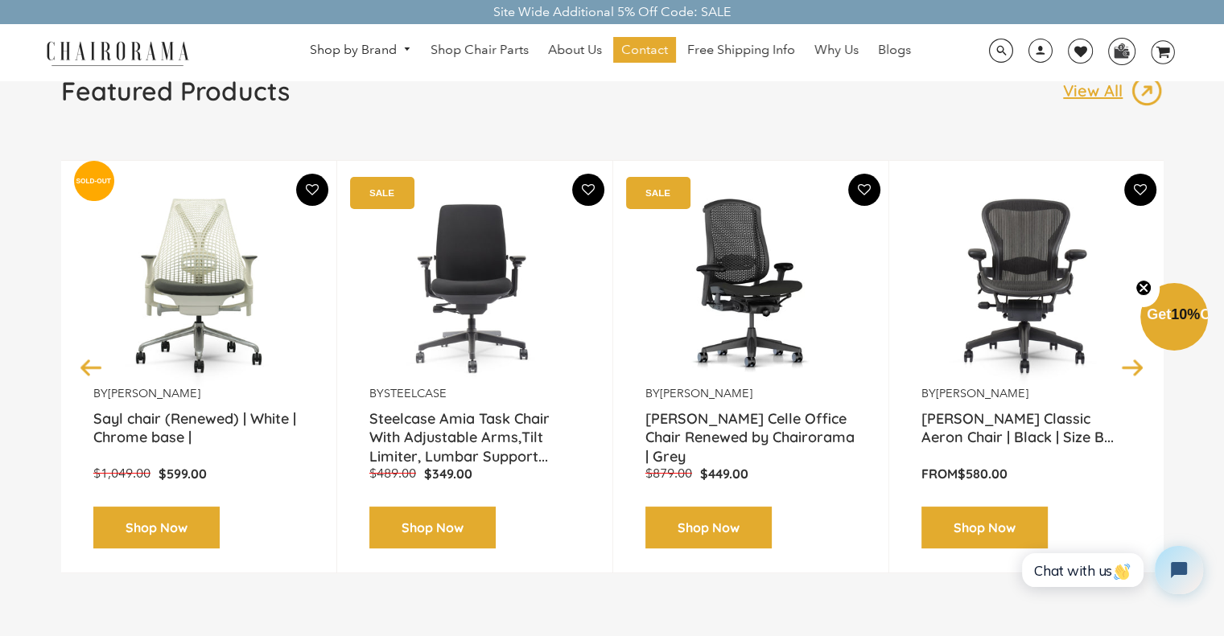
click at [1134, 369] on button "Next" at bounding box center [1132, 367] width 28 height 28
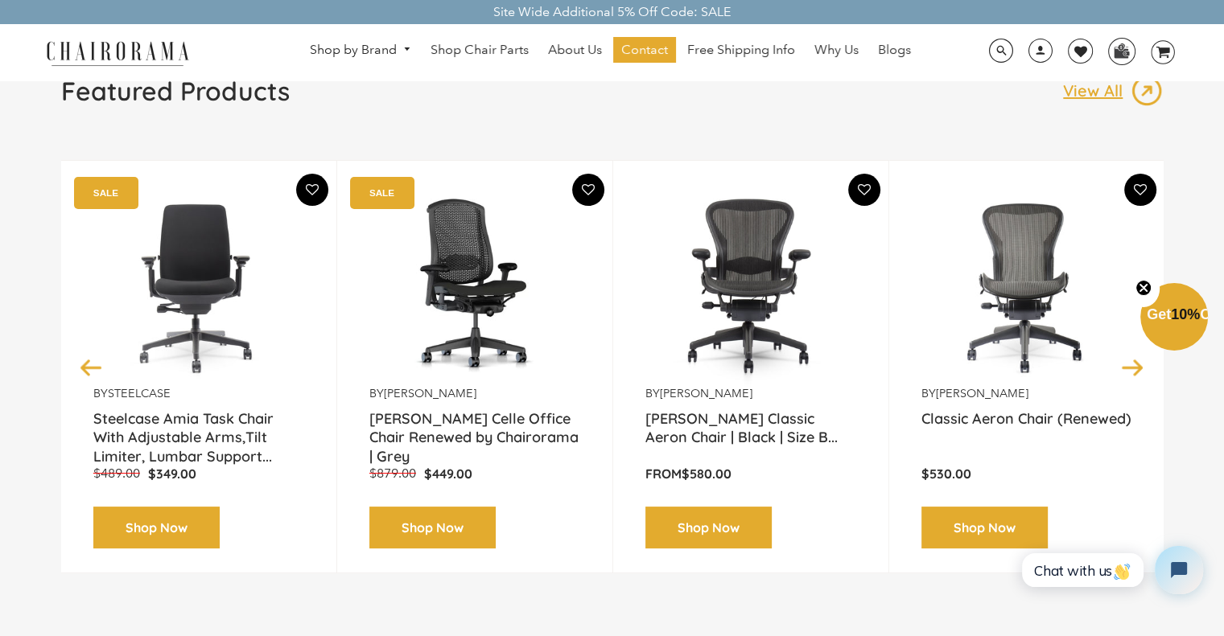
click at [1134, 369] on button "Next" at bounding box center [1132, 367] width 28 height 28
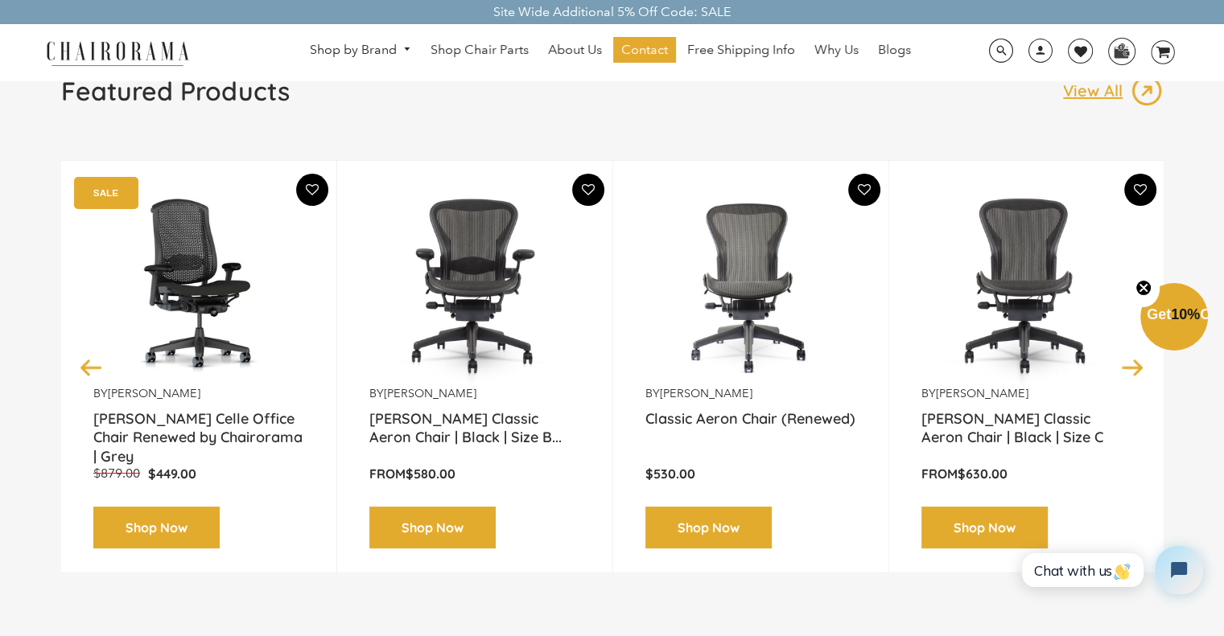
click at [1134, 369] on button "Next" at bounding box center [1132, 367] width 28 height 28
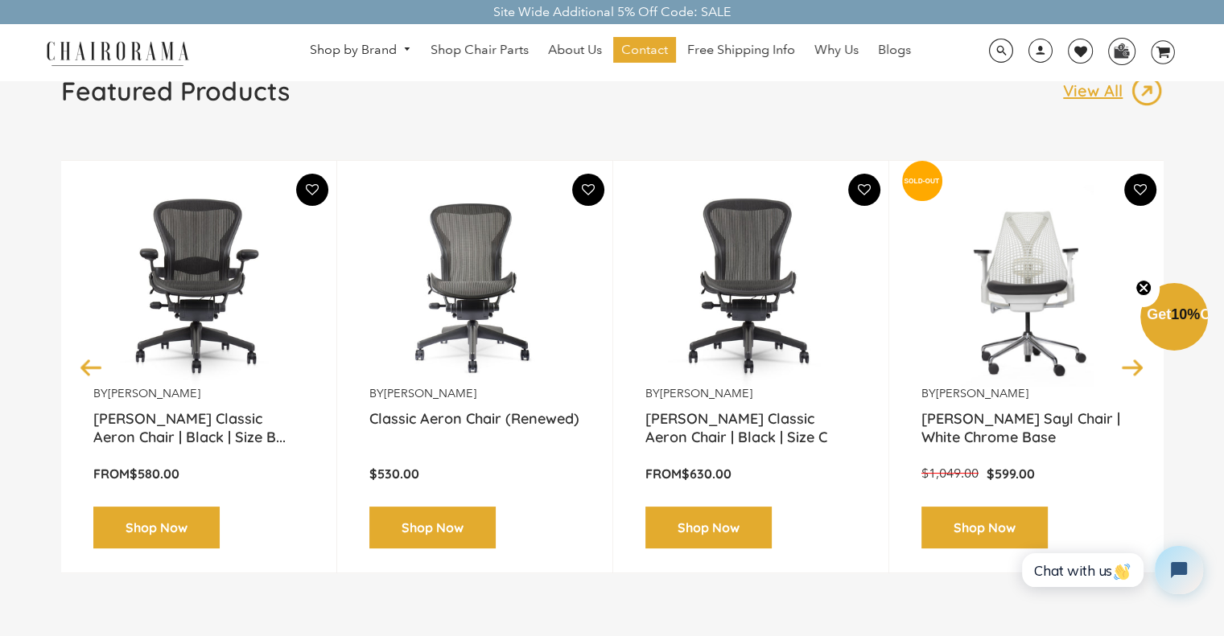
click at [1134, 369] on button "Next" at bounding box center [1132, 367] width 28 height 28
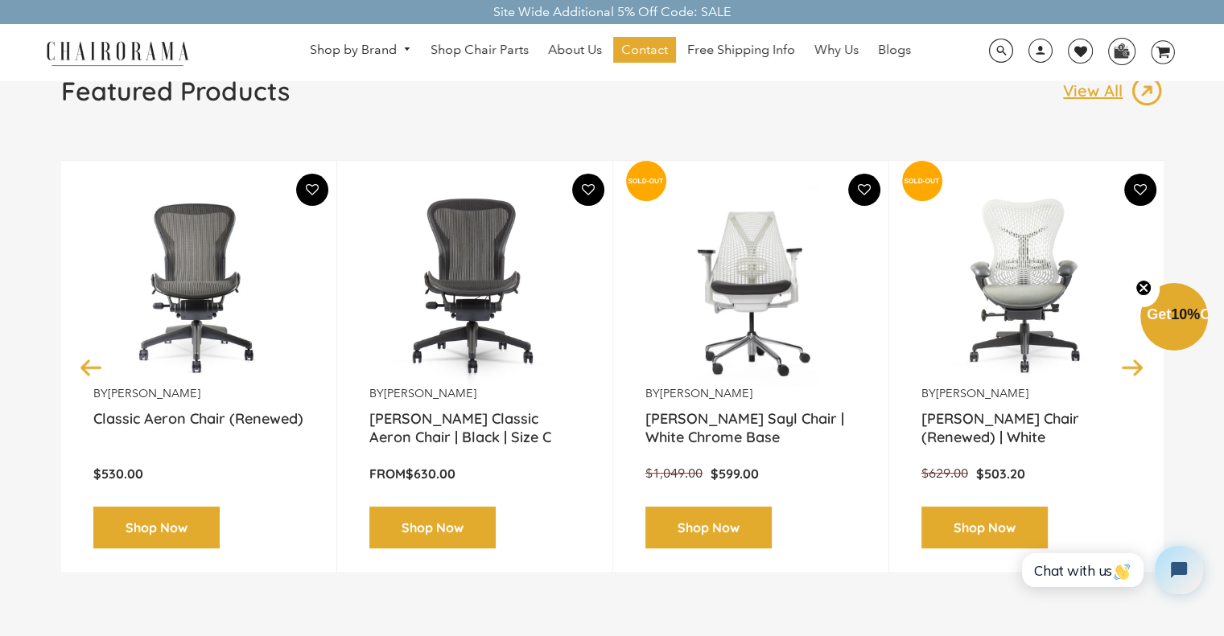
click at [1133, 369] on button "Next" at bounding box center [1132, 367] width 28 height 28
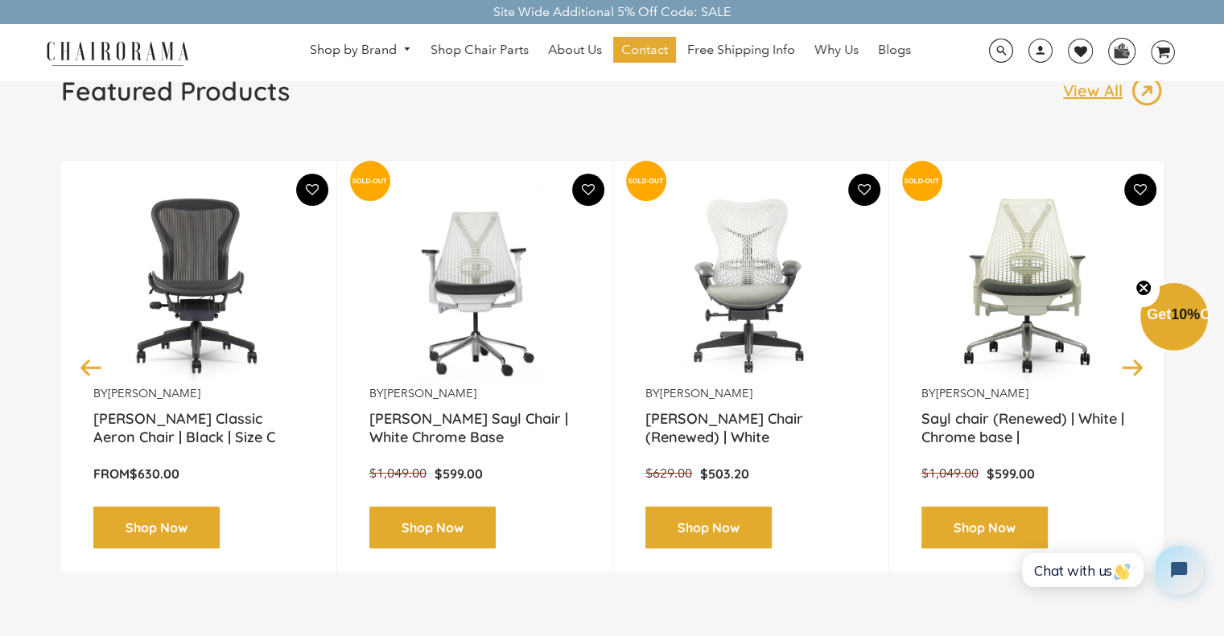
click at [1134, 369] on button "Next" at bounding box center [1132, 367] width 28 height 28
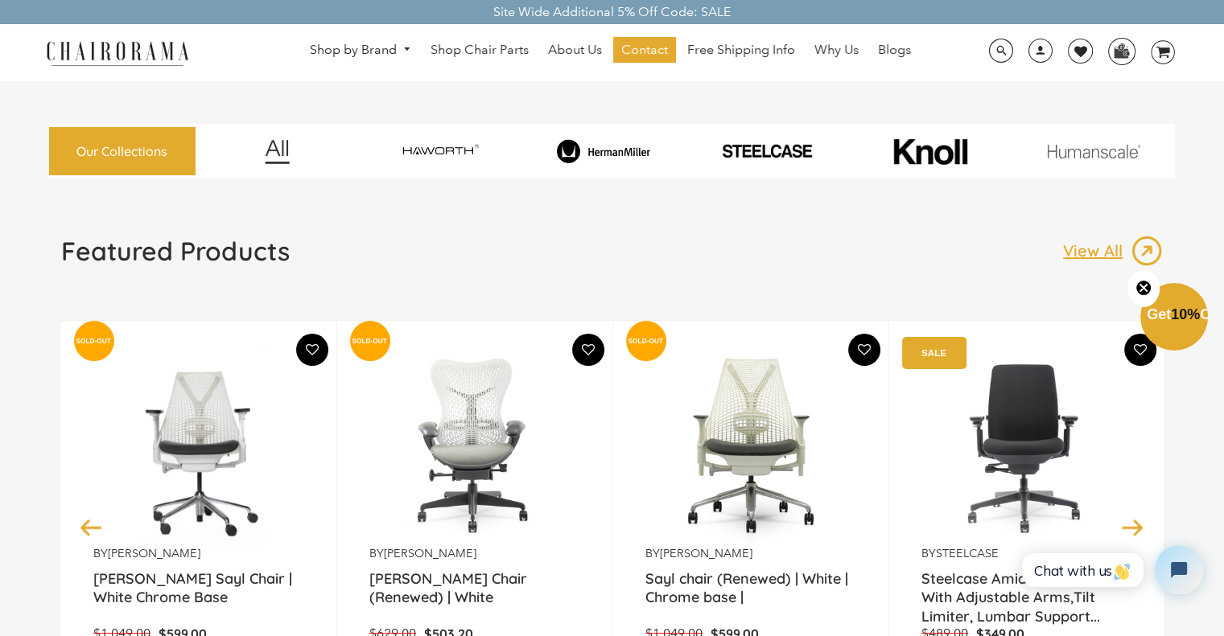
scroll to position [0, 0]
